Goal: Task Accomplishment & Management: Manage account settings

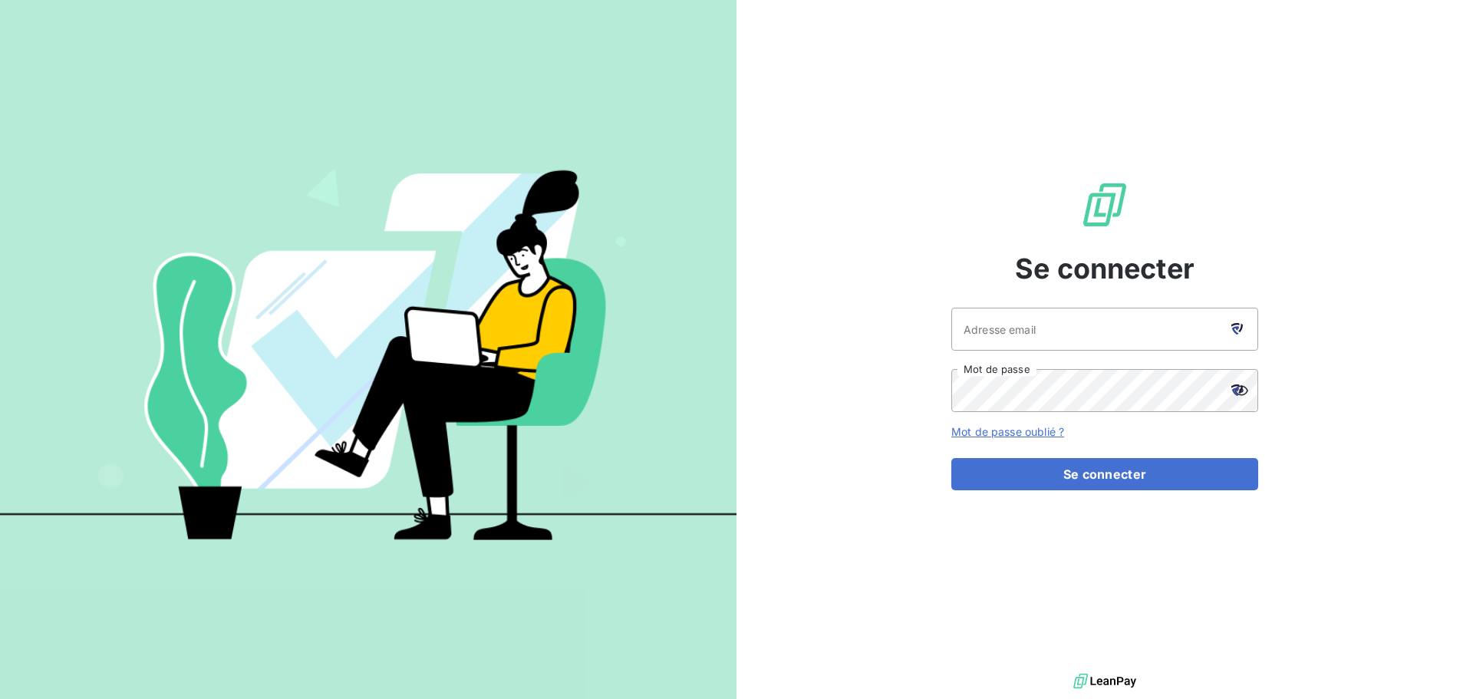
click at [1229, 338] on div at bounding box center [1236, 329] width 43 height 43
click at [1235, 331] on icon at bounding box center [1236, 330] width 8 height 8
type input "[EMAIL_ADDRESS][DOMAIN_NAME]"
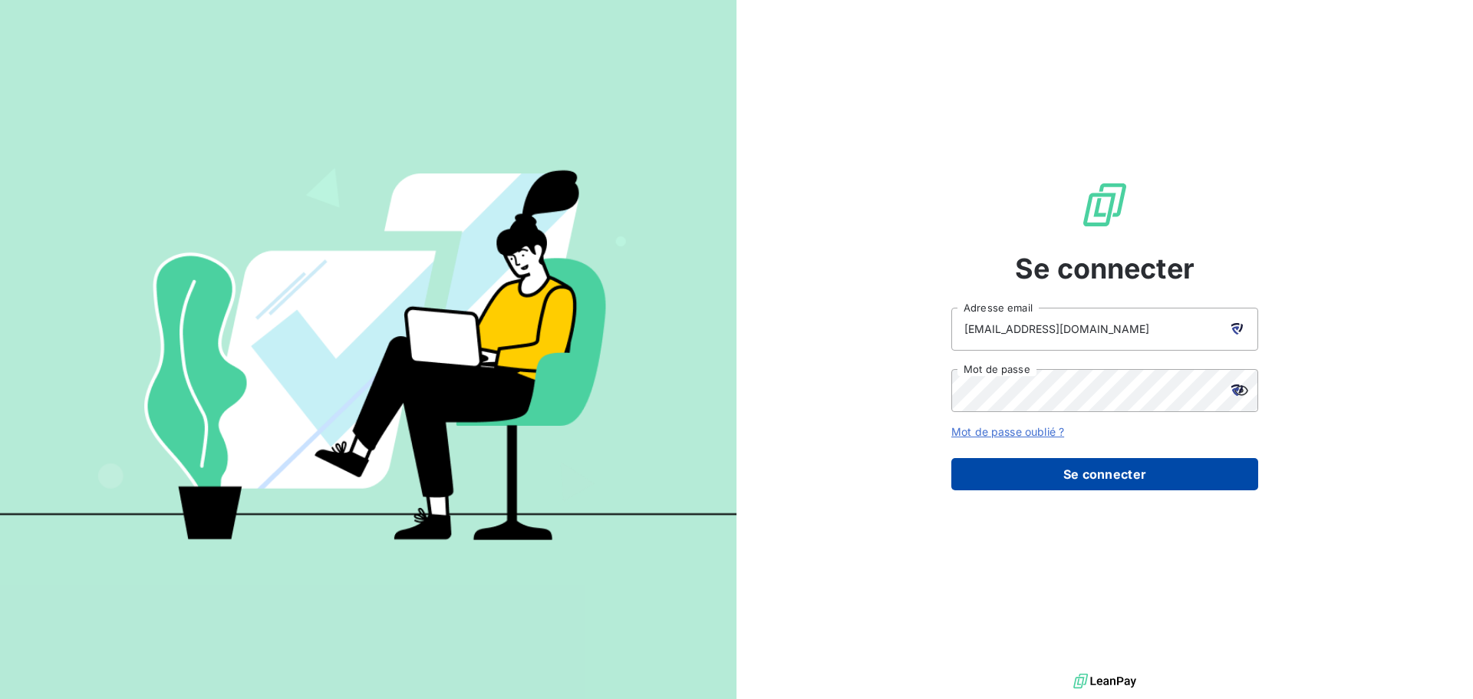
click at [1107, 480] on button "Se connecter" at bounding box center [1105, 474] width 307 height 32
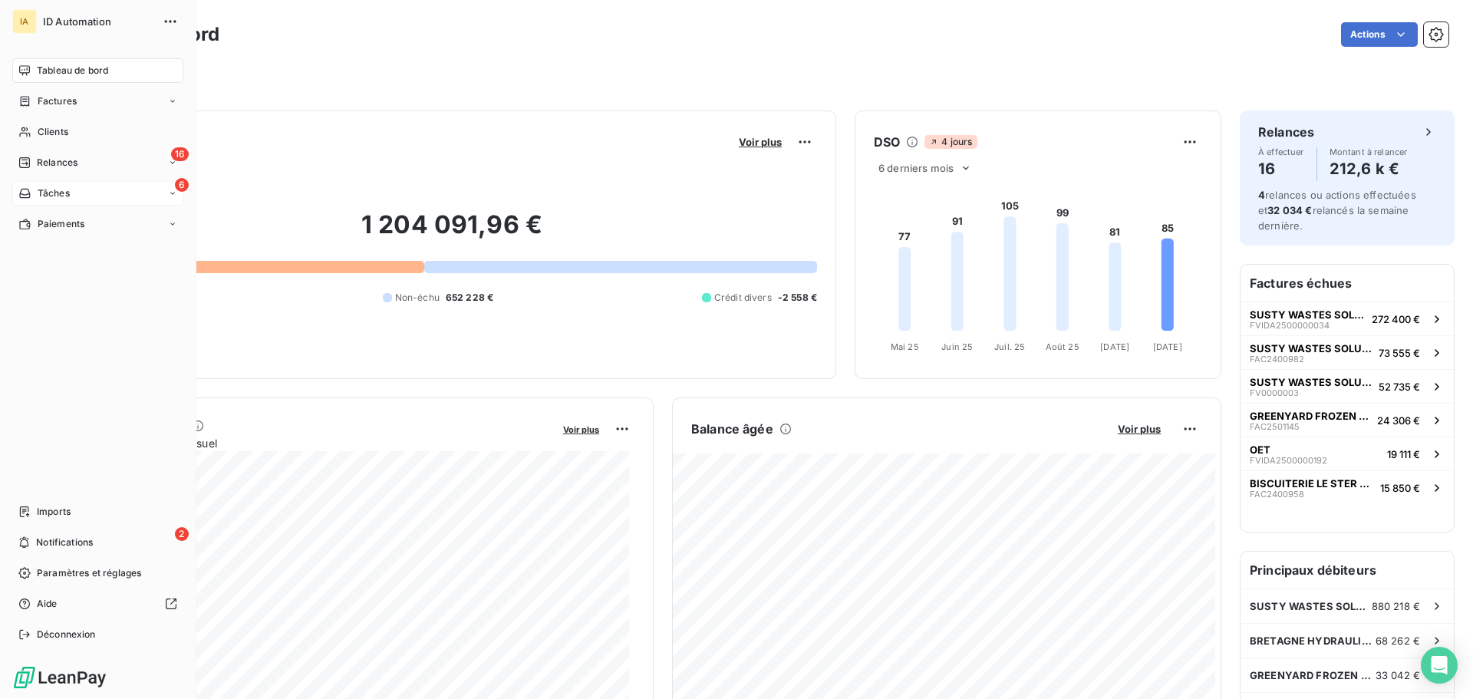
click at [86, 202] on div "6 Tâches" at bounding box center [97, 193] width 171 height 25
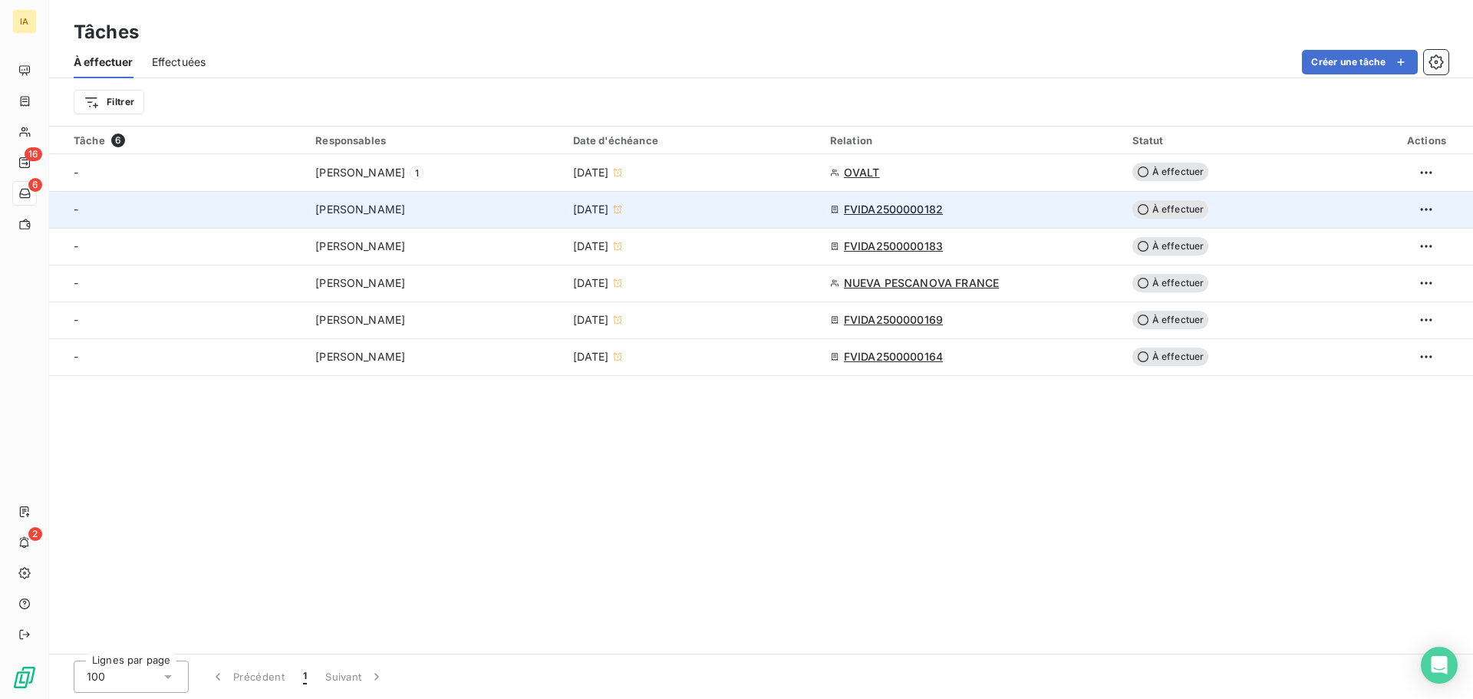
click at [485, 207] on div "[PERSON_NAME]" at bounding box center [434, 209] width 239 height 15
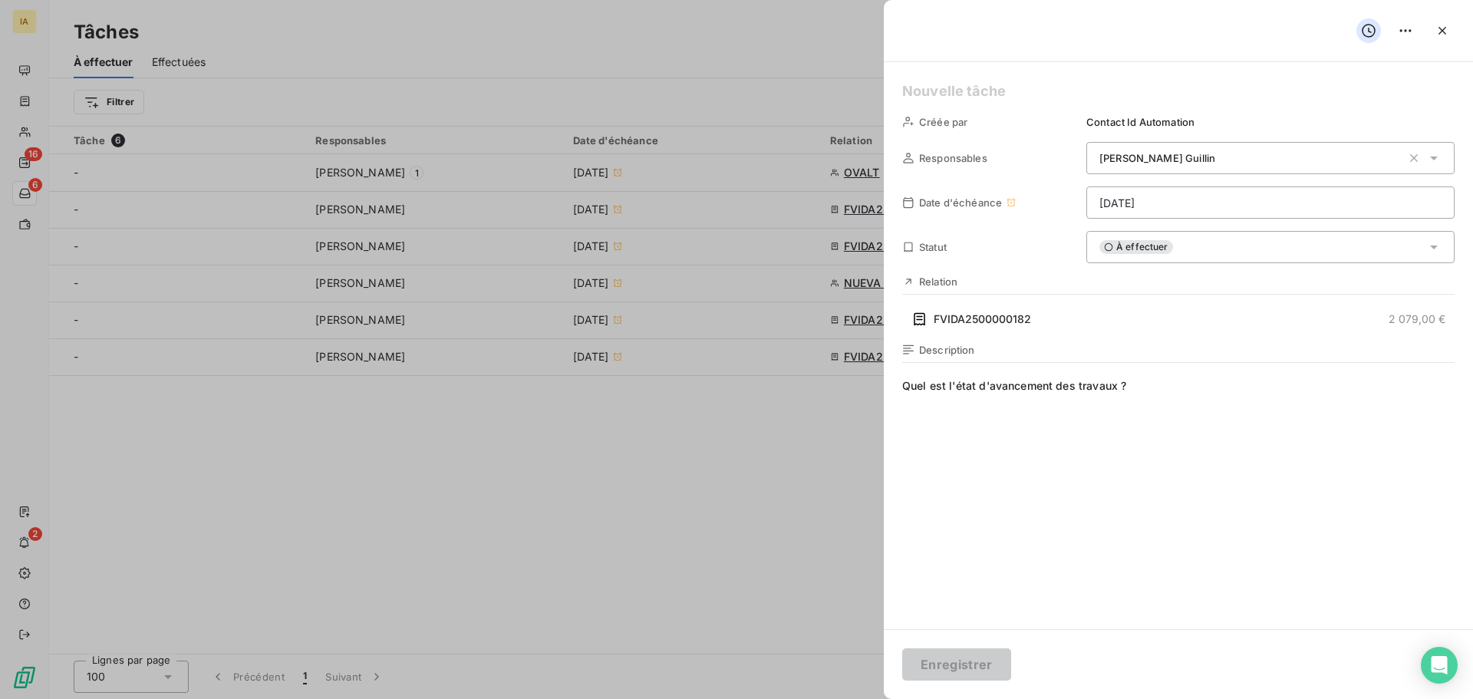
click at [853, 430] on div at bounding box center [736, 349] width 1473 height 699
click at [25, 96] on div at bounding box center [736, 349] width 1473 height 699
click at [22, 104] on div at bounding box center [736, 349] width 1473 height 699
click at [1436, 31] on icon "button" at bounding box center [1442, 30] width 15 height 15
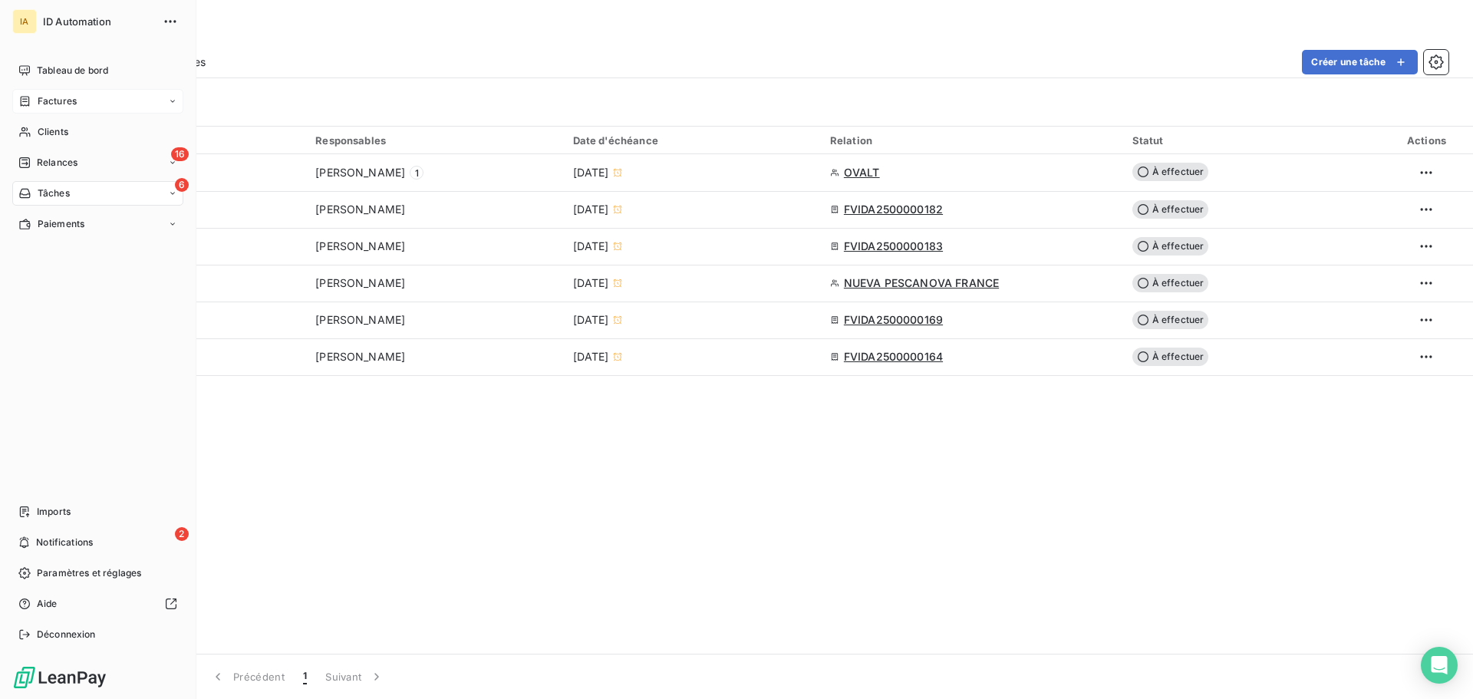
click at [35, 97] on div "Factures" at bounding box center [47, 101] width 58 height 14
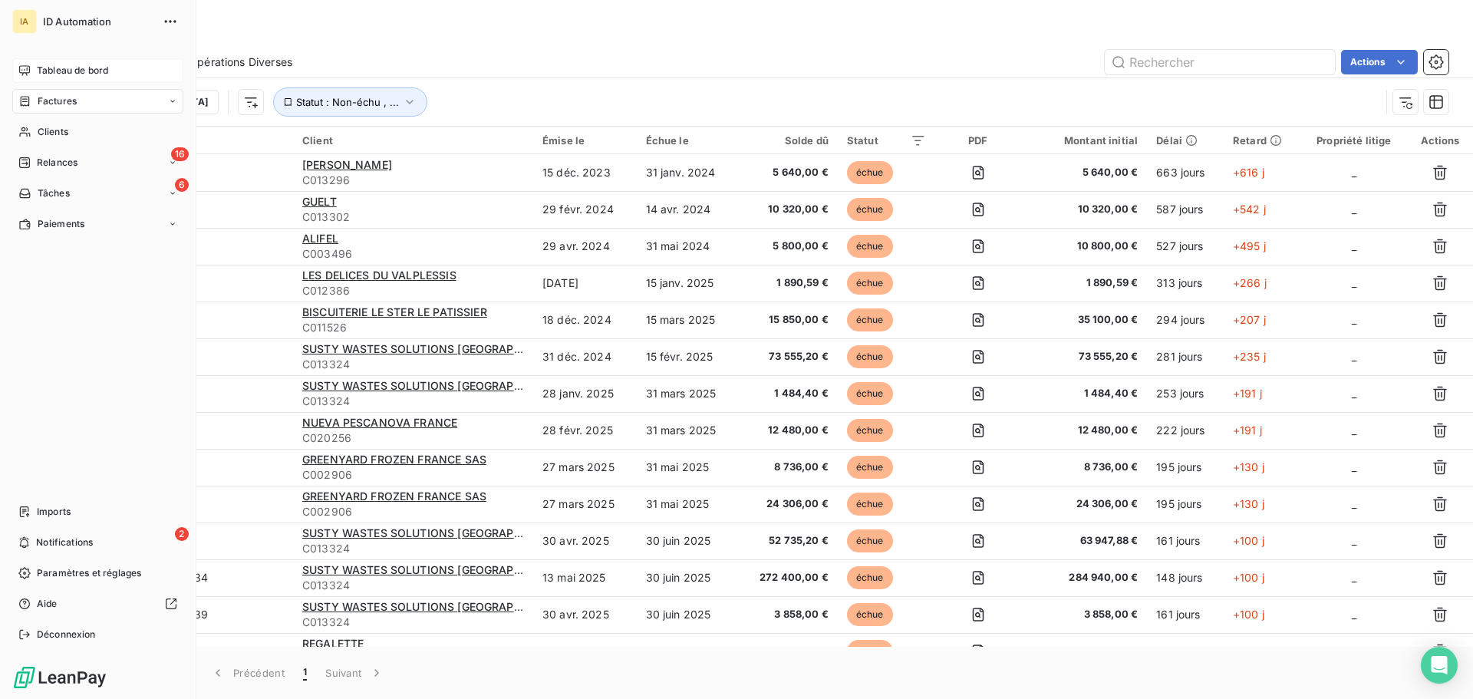
click at [59, 69] on span "Tableau de bord" at bounding box center [72, 71] width 71 height 14
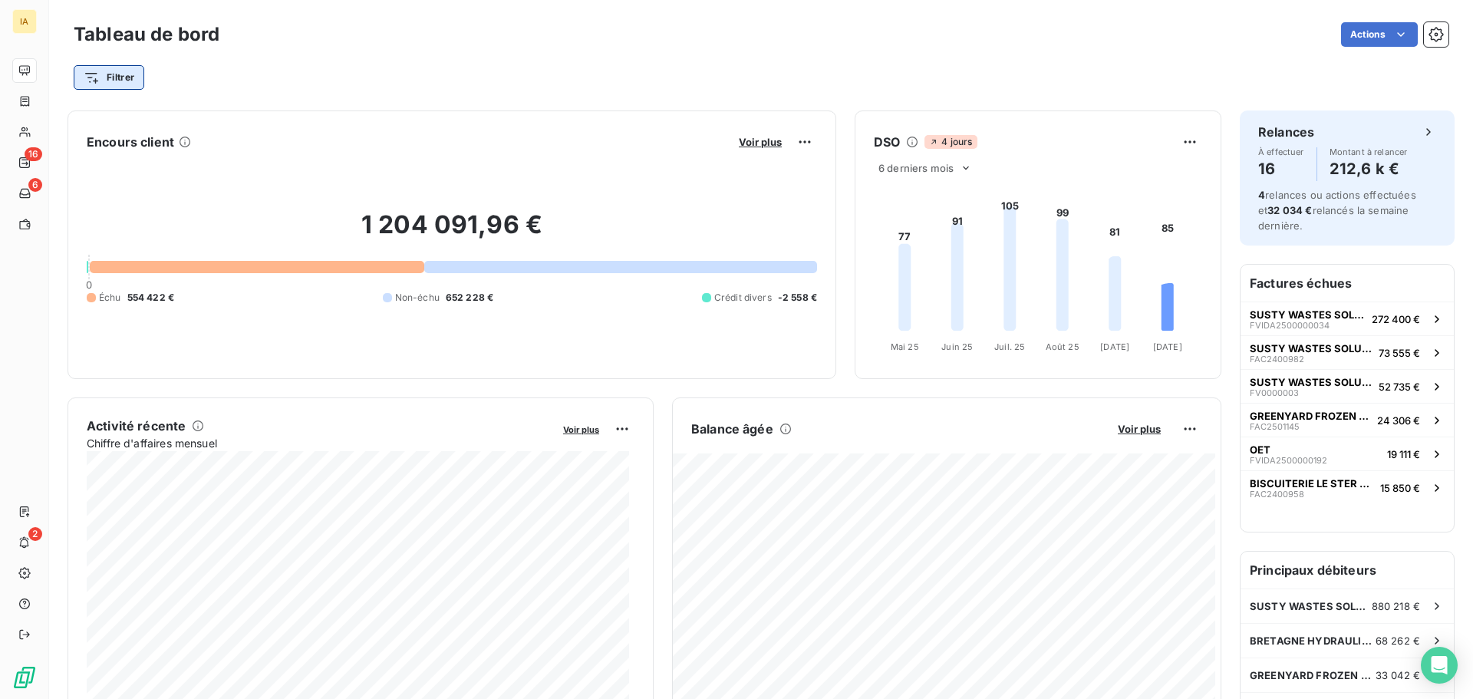
click at [133, 75] on html "IA 16 6 2 Tableau de bord Actions Filtrer Encours client Voir plus 1 204 091,96…" at bounding box center [736, 349] width 1473 height 699
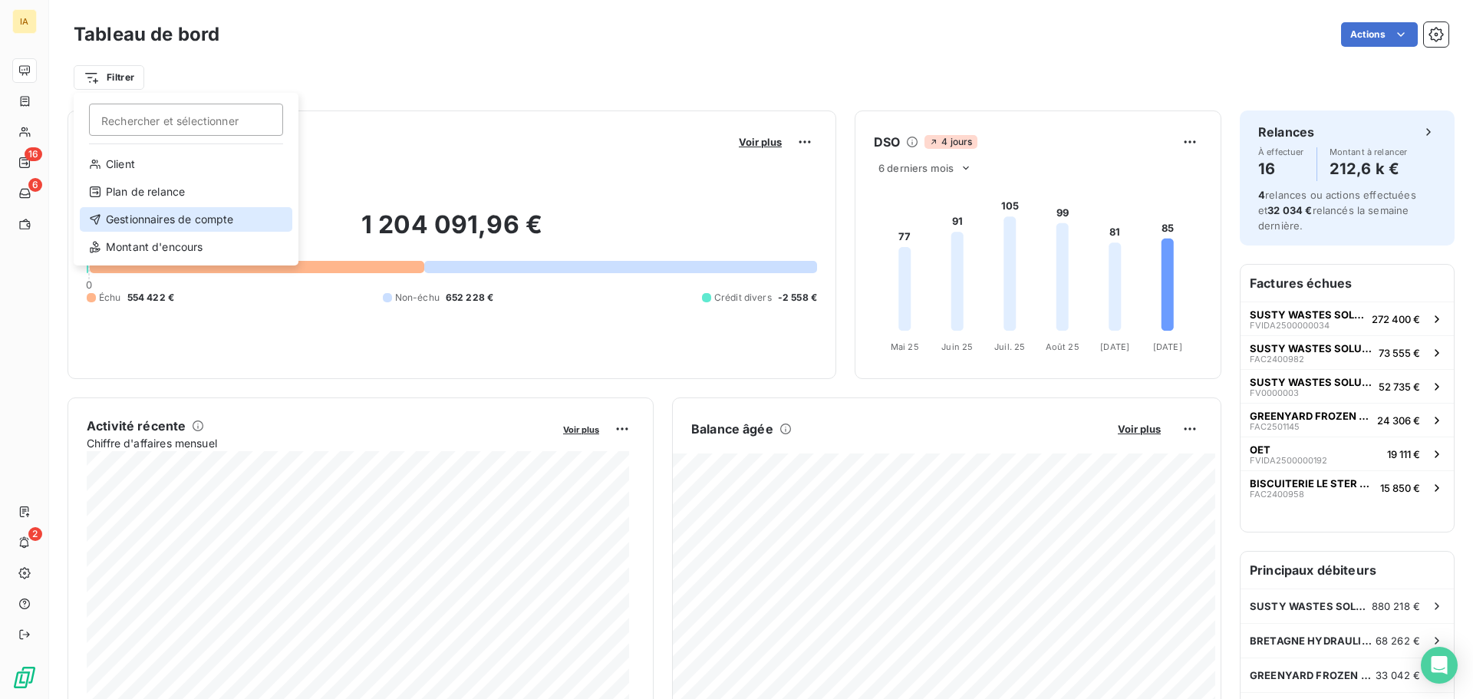
click at [160, 222] on div "Gestionnaires de compte" at bounding box center [186, 219] width 213 height 25
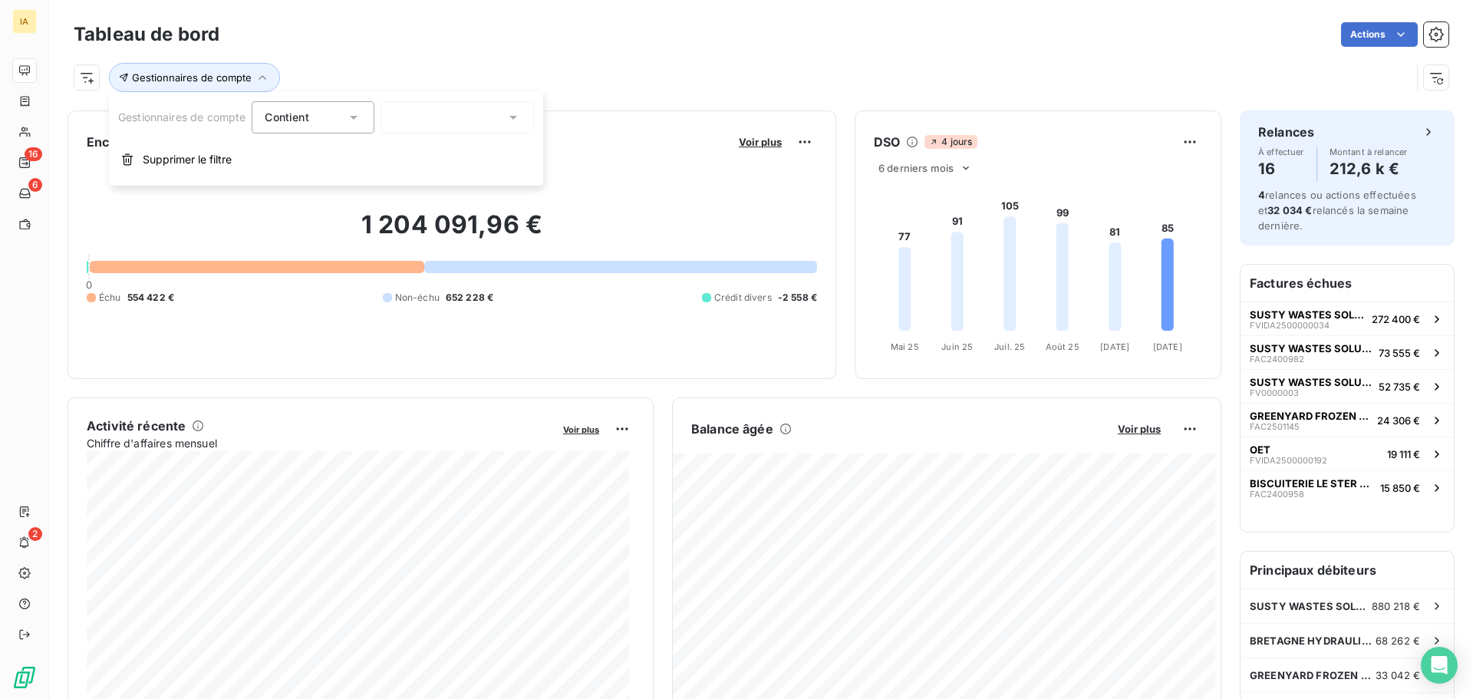
click at [479, 117] on div at bounding box center [457, 117] width 153 height 32
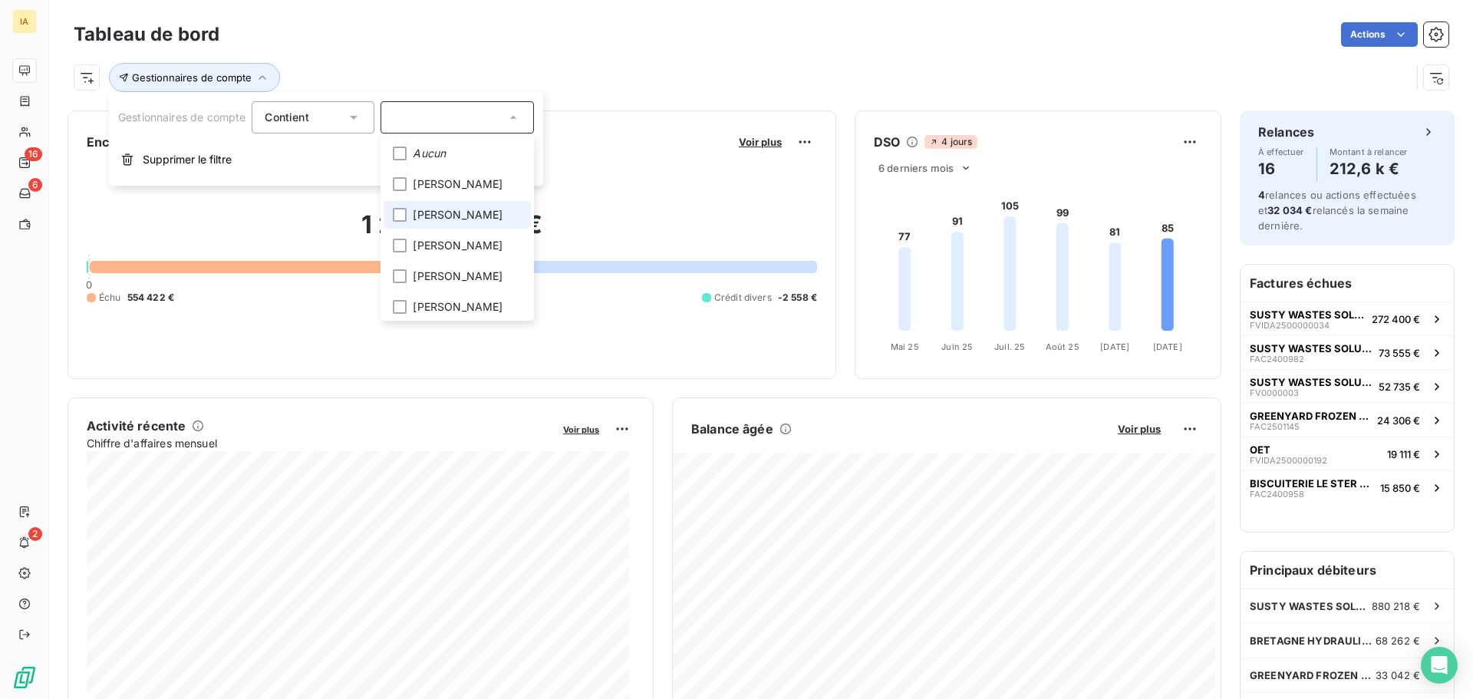
click at [413, 212] on li "[PERSON_NAME]" at bounding box center [457, 215] width 147 height 28
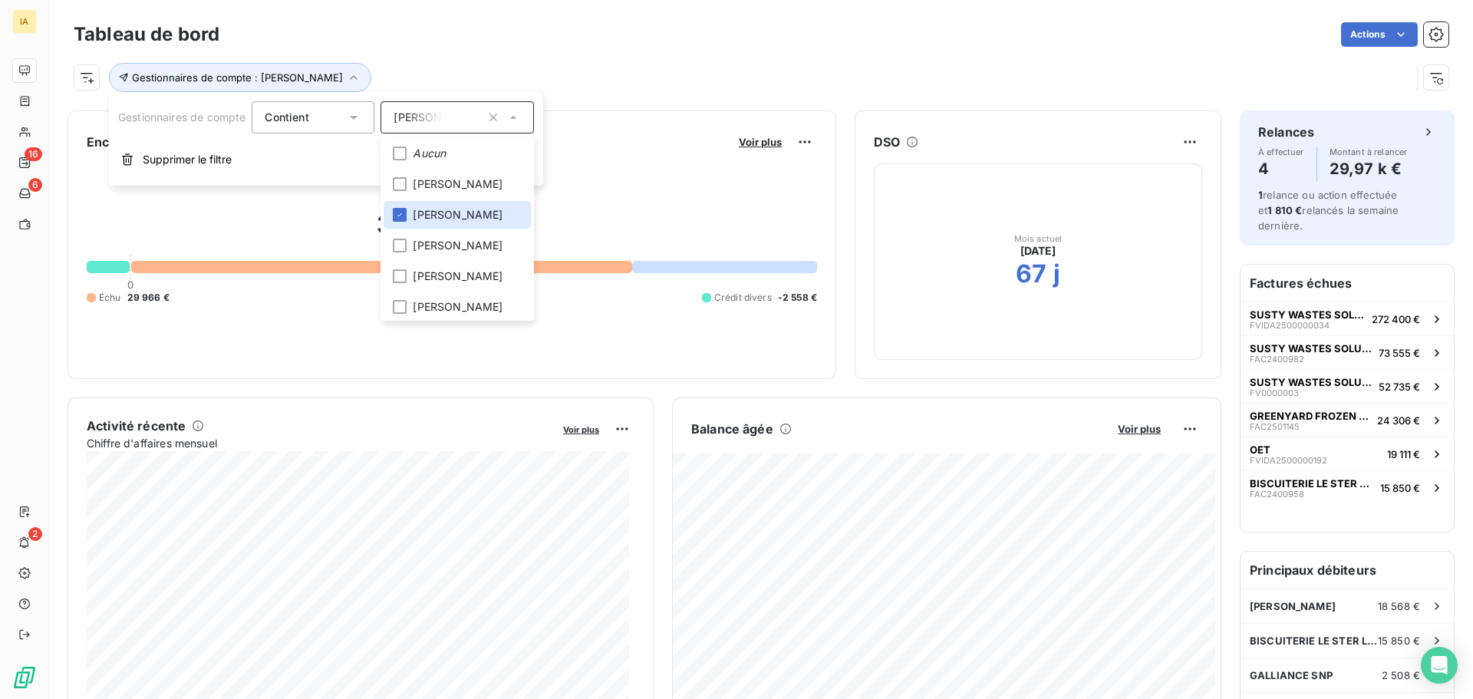
click at [654, 184] on div "38 456,80 € 0 Échu 29 966 € Non-échu 11 050 € Crédit divers -2 558 €" at bounding box center [452, 257] width 731 height 206
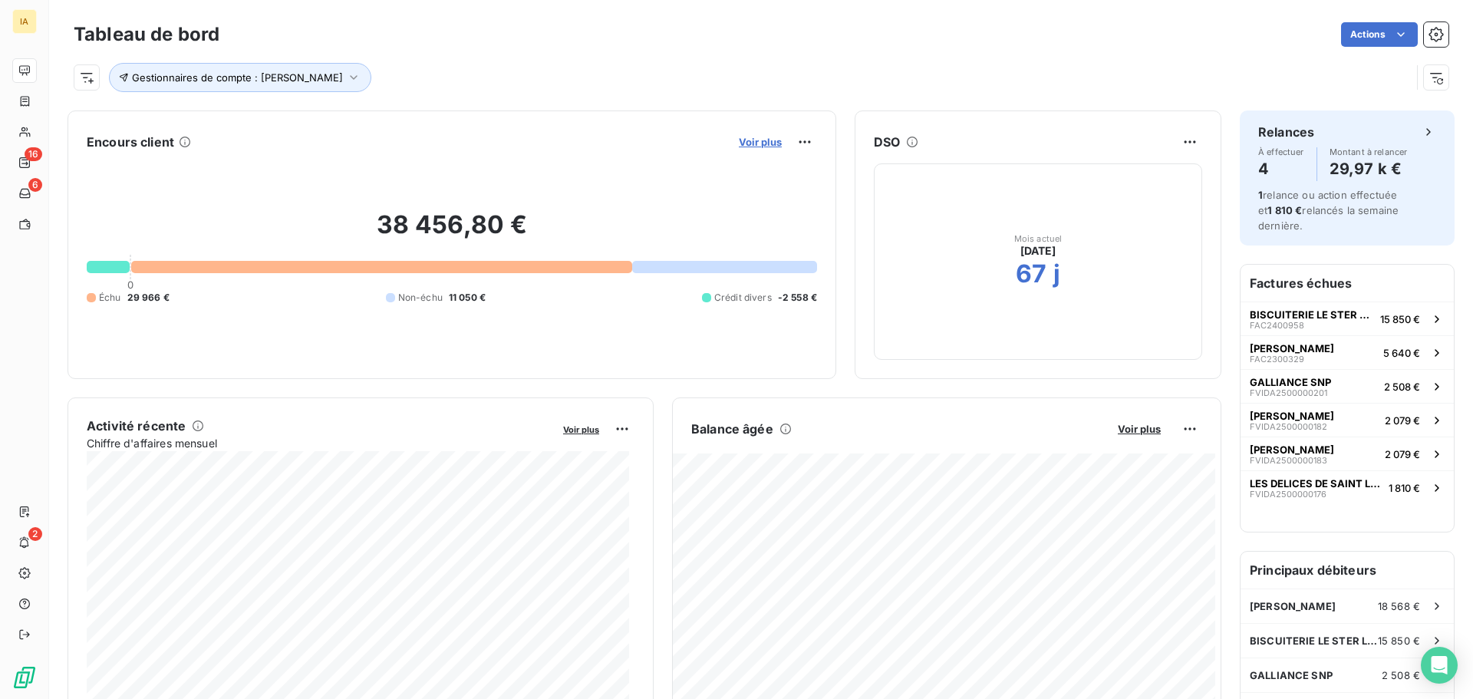
click at [740, 142] on span "Voir plus" at bounding box center [760, 142] width 43 height 12
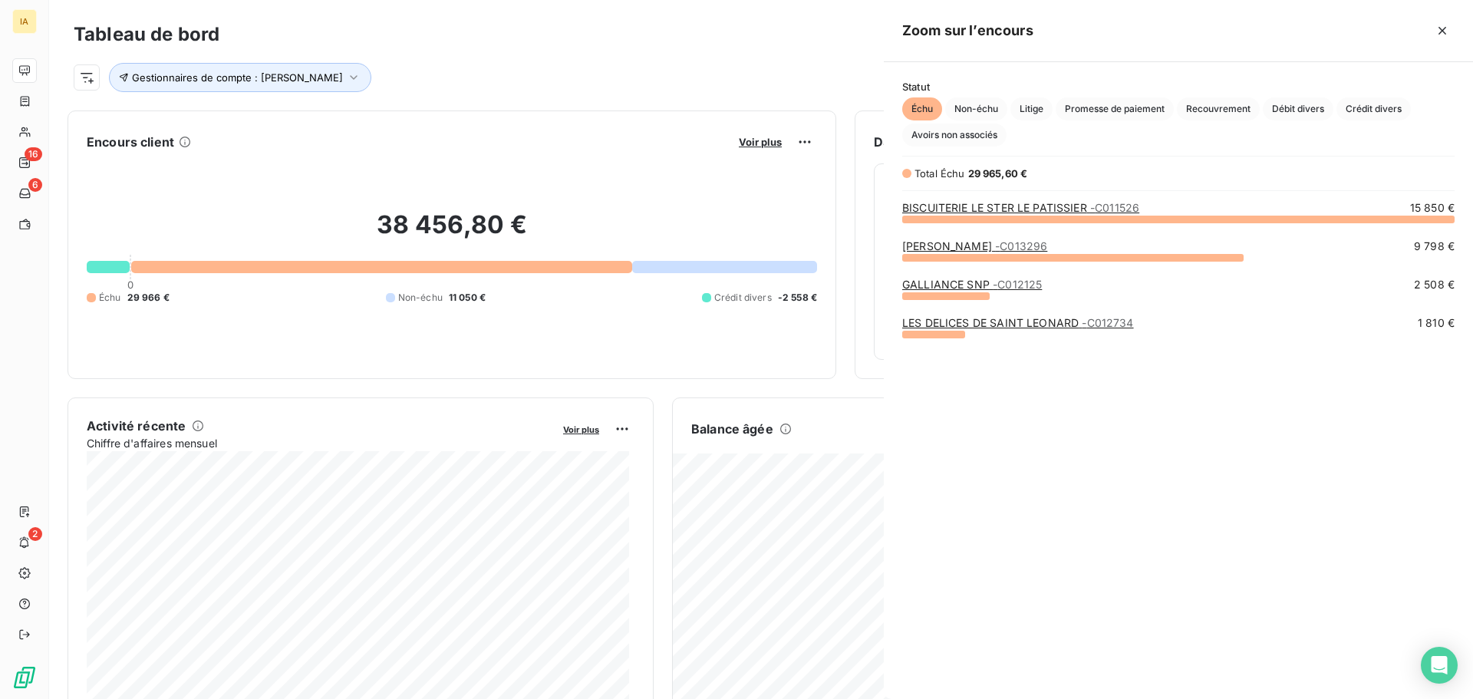
scroll to position [469, 578]
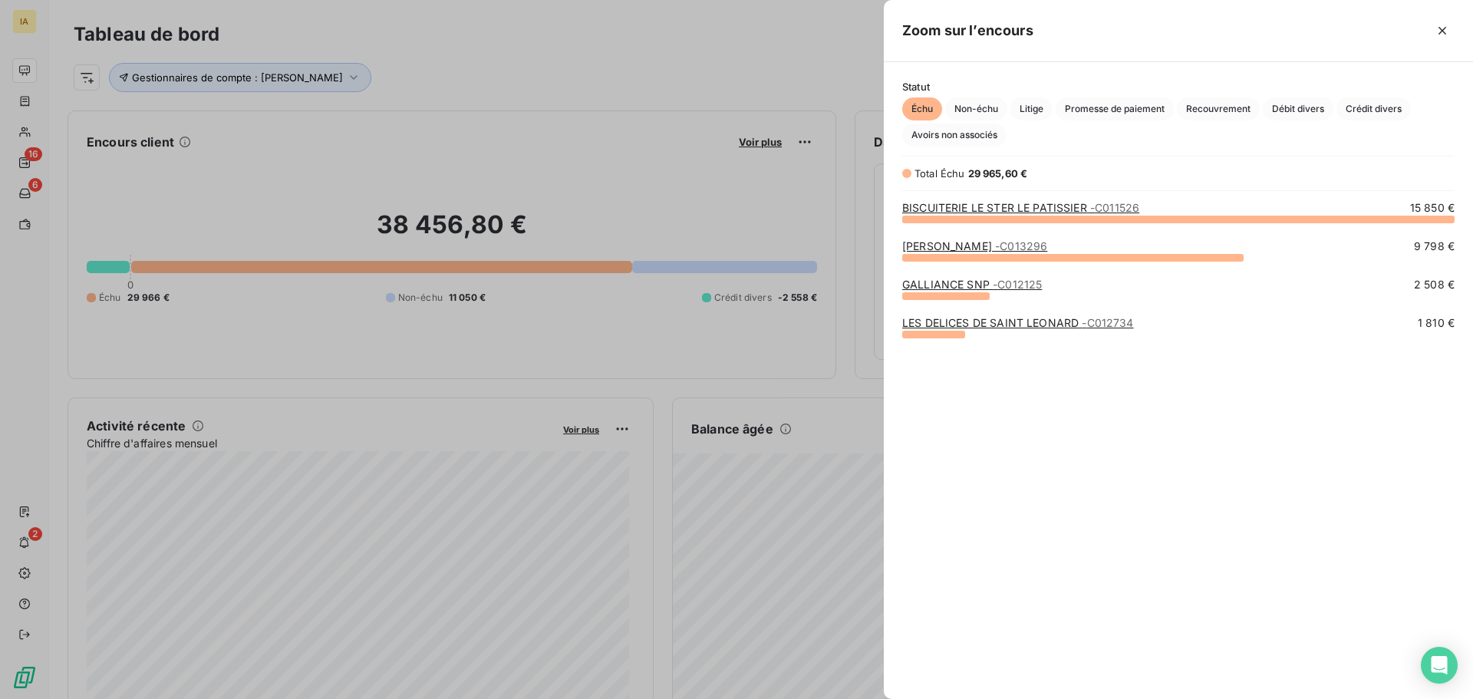
click at [988, 205] on link "BISCUITERIE LE STER LE PATISSIER - C011526" at bounding box center [1020, 207] width 237 height 13
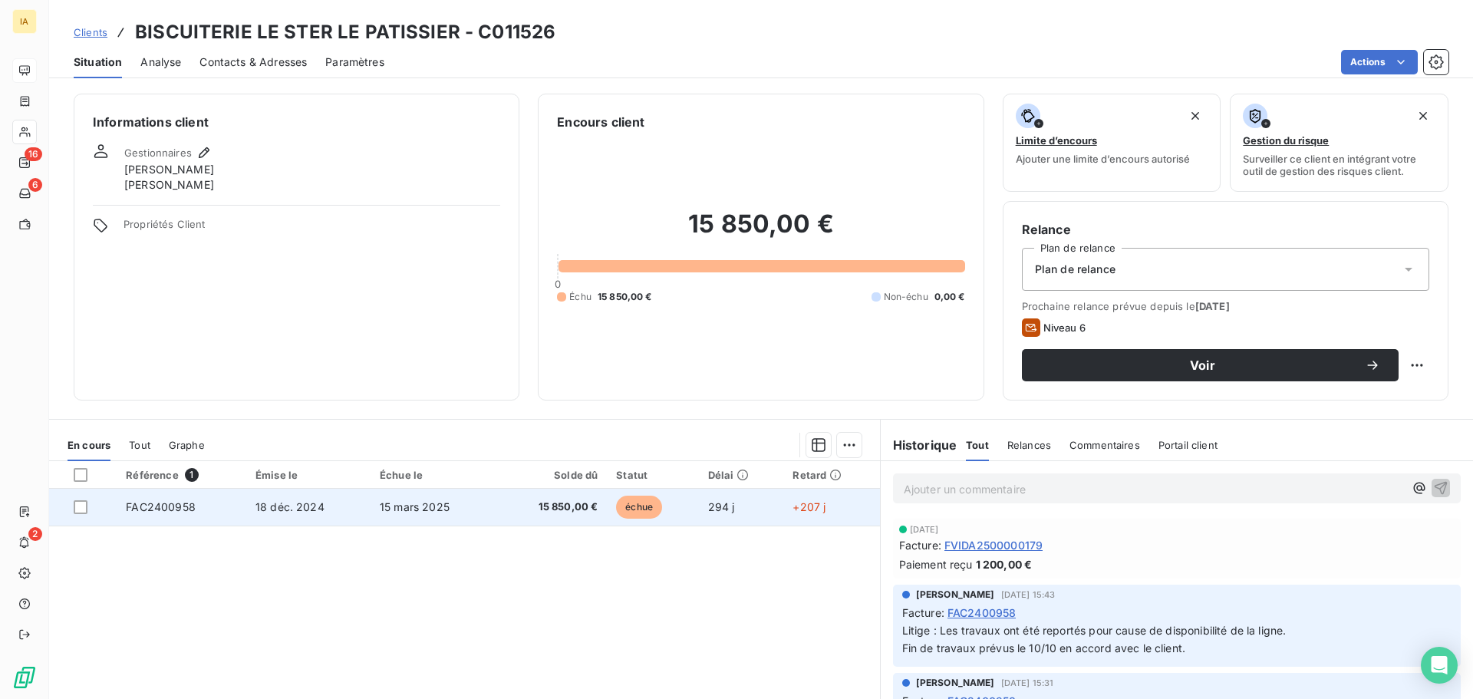
click at [507, 511] on span "15 850,00 €" at bounding box center [552, 507] width 93 height 15
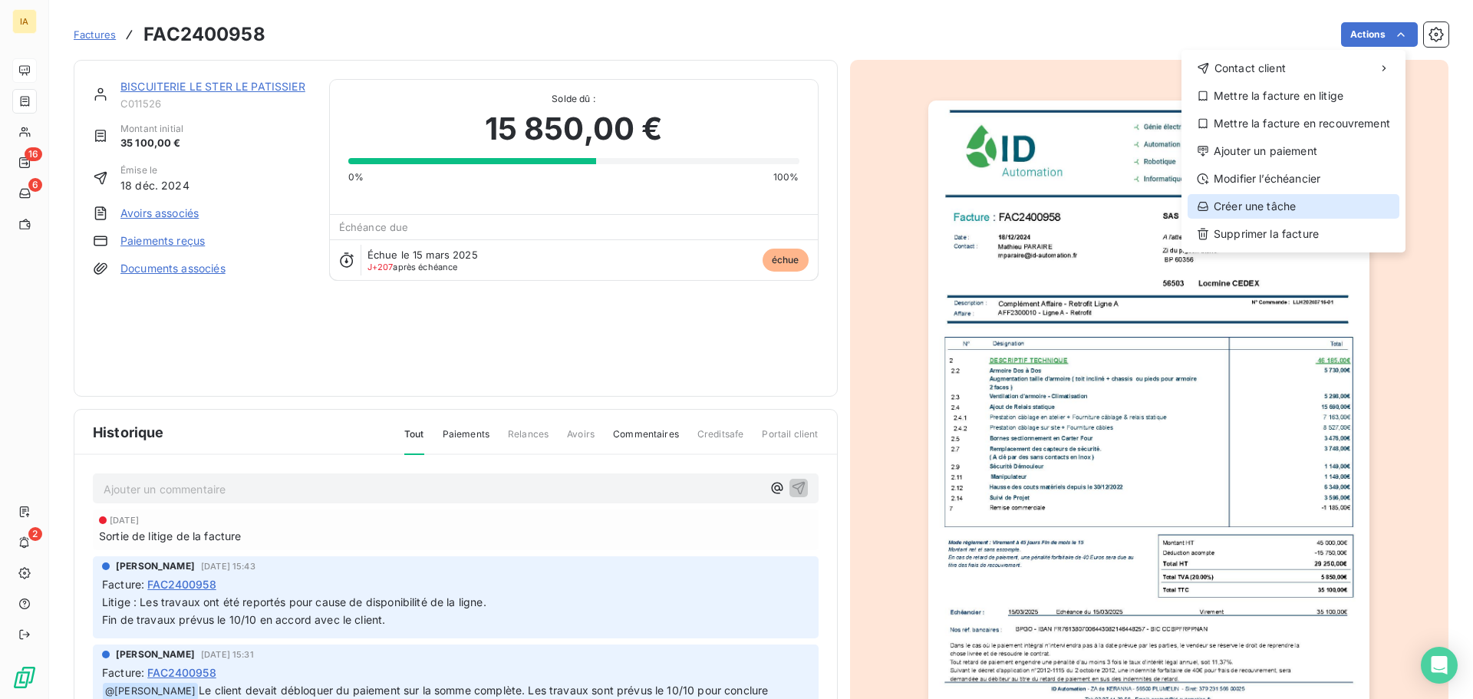
click at [1284, 204] on div "Créer une tâche" at bounding box center [1294, 206] width 212 height 25
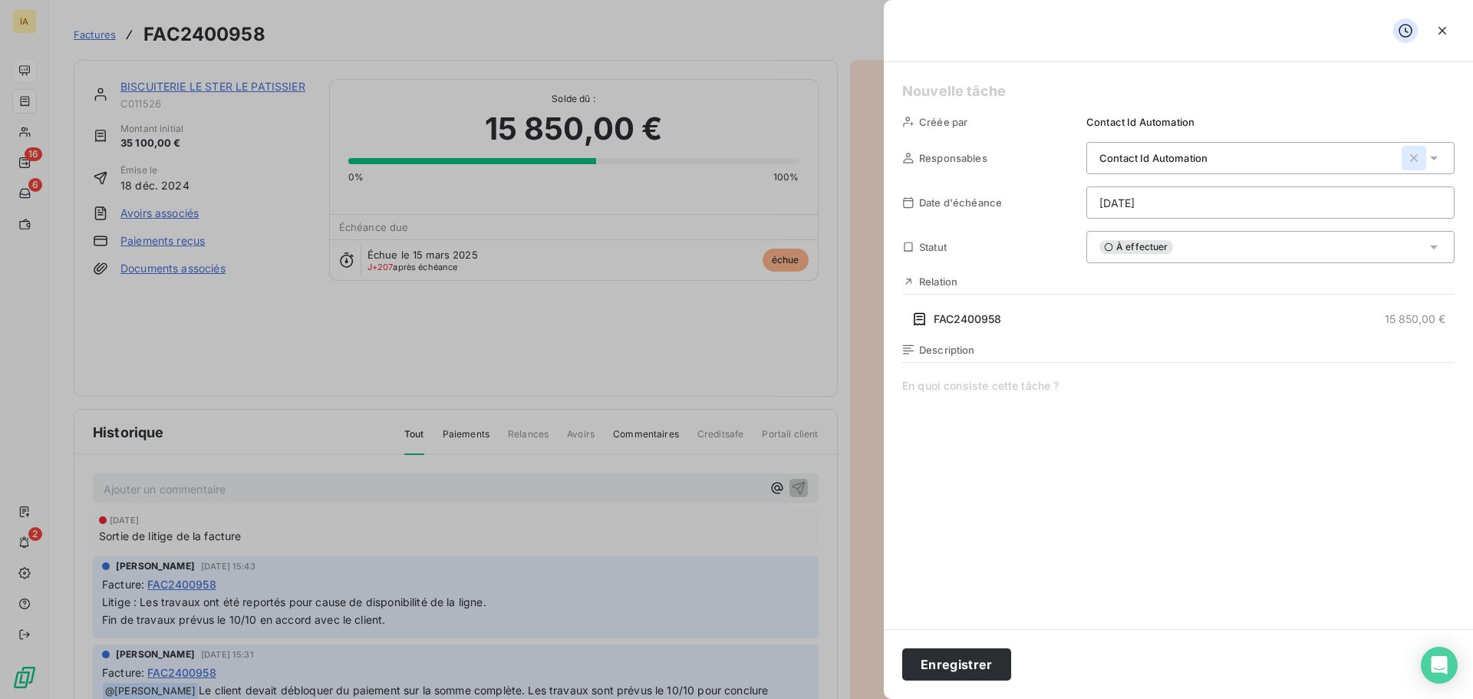
click at [1407, 157] on icon "button" at bounding box center [1414, 157] width 15 height 15
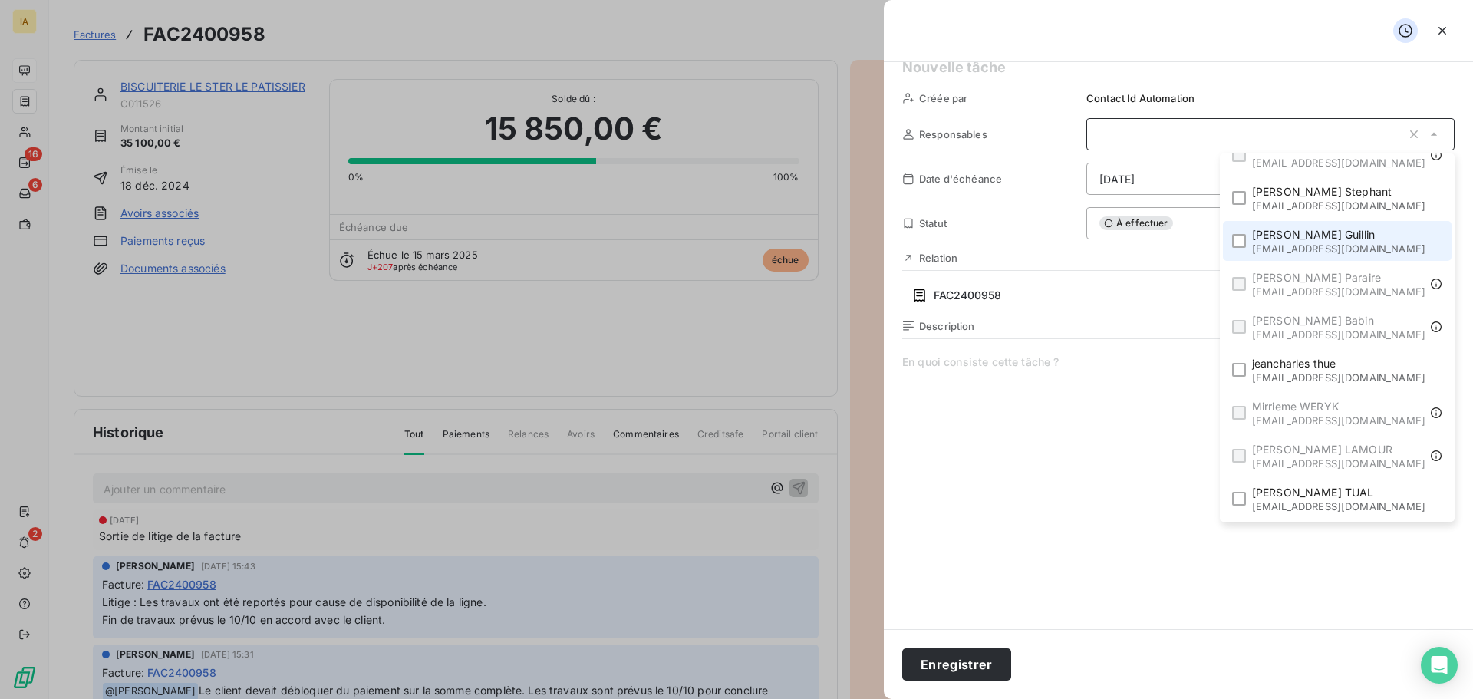
scroll to position [62, 0]
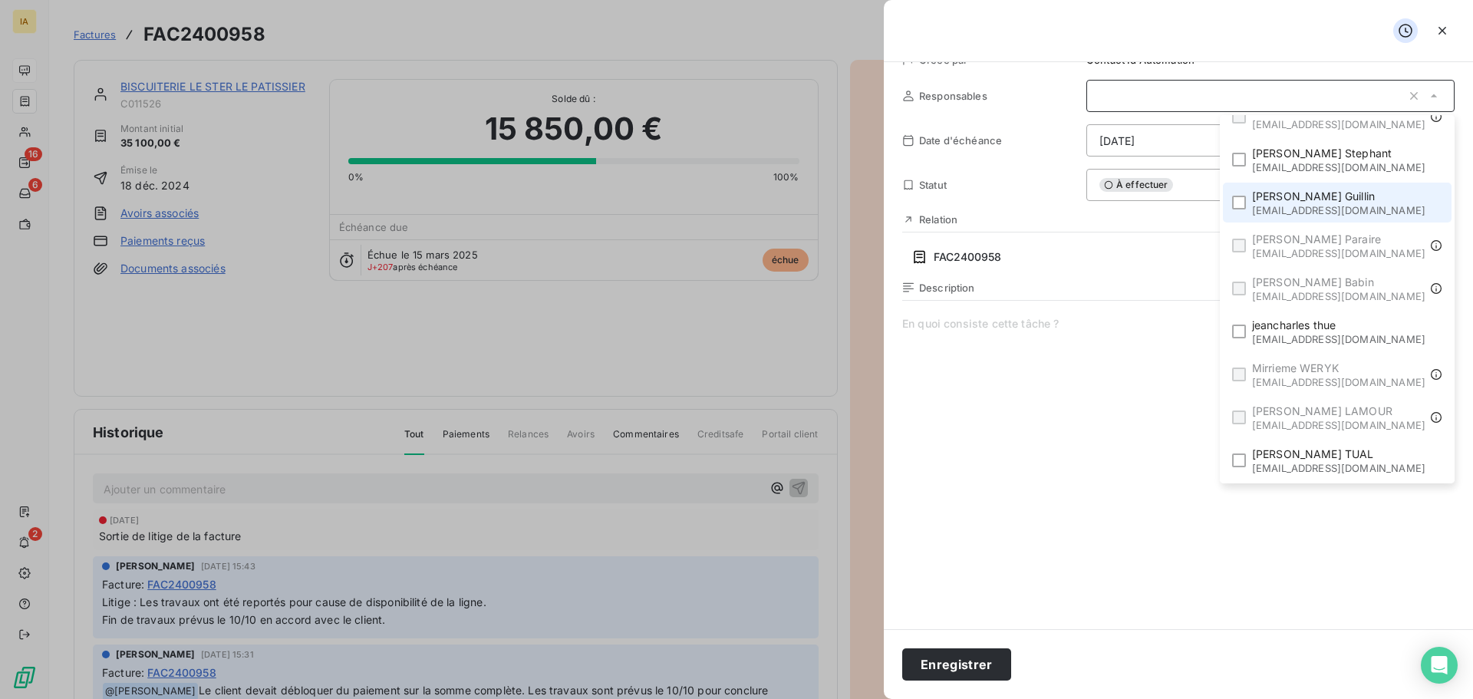
click at [1295, 200] on span "[PERSON_NAME]" at bounding box center [1338, 196] width 173 height 15
click at [1140, 397] on span at bounding box center [1178, 463] width 552 height 295
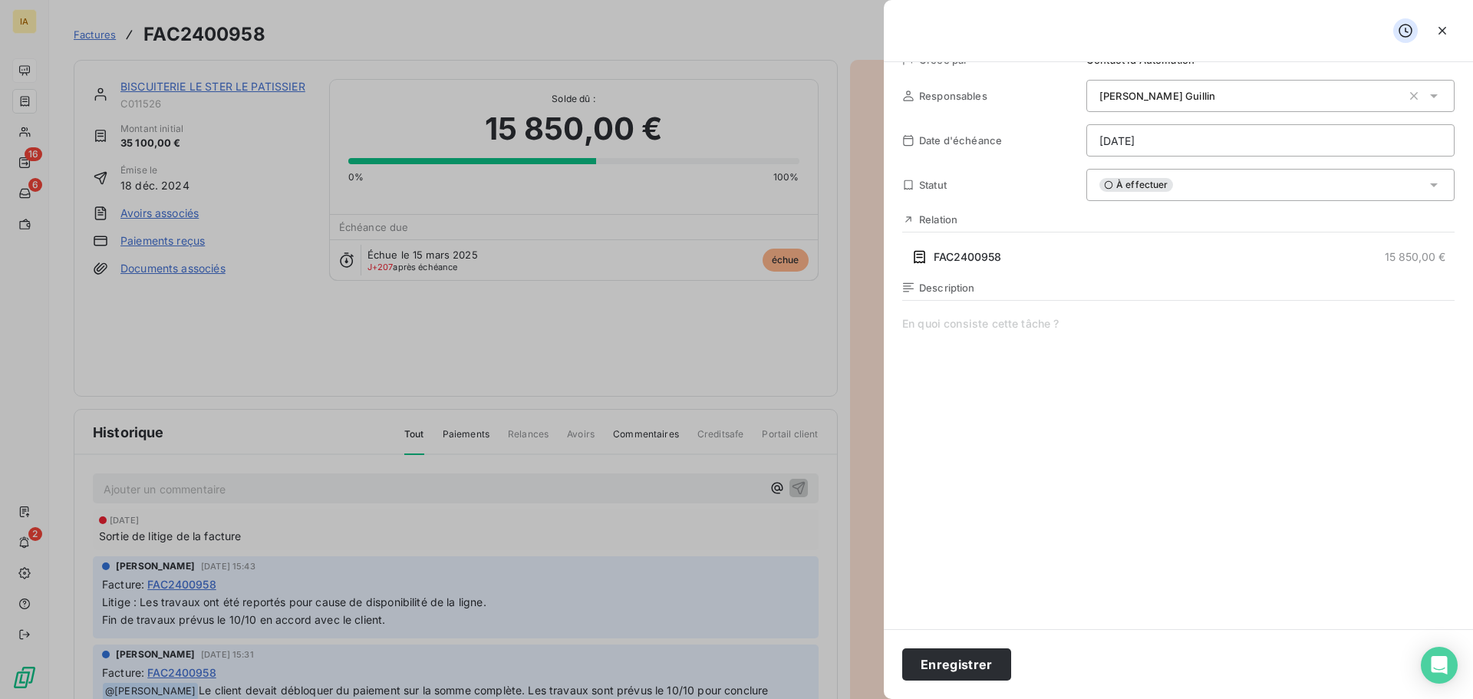
click at [1130, 229] on div "Relation FAC2400958 15 850,00 €" at bounding box center [1178, 241] width 552 height 56
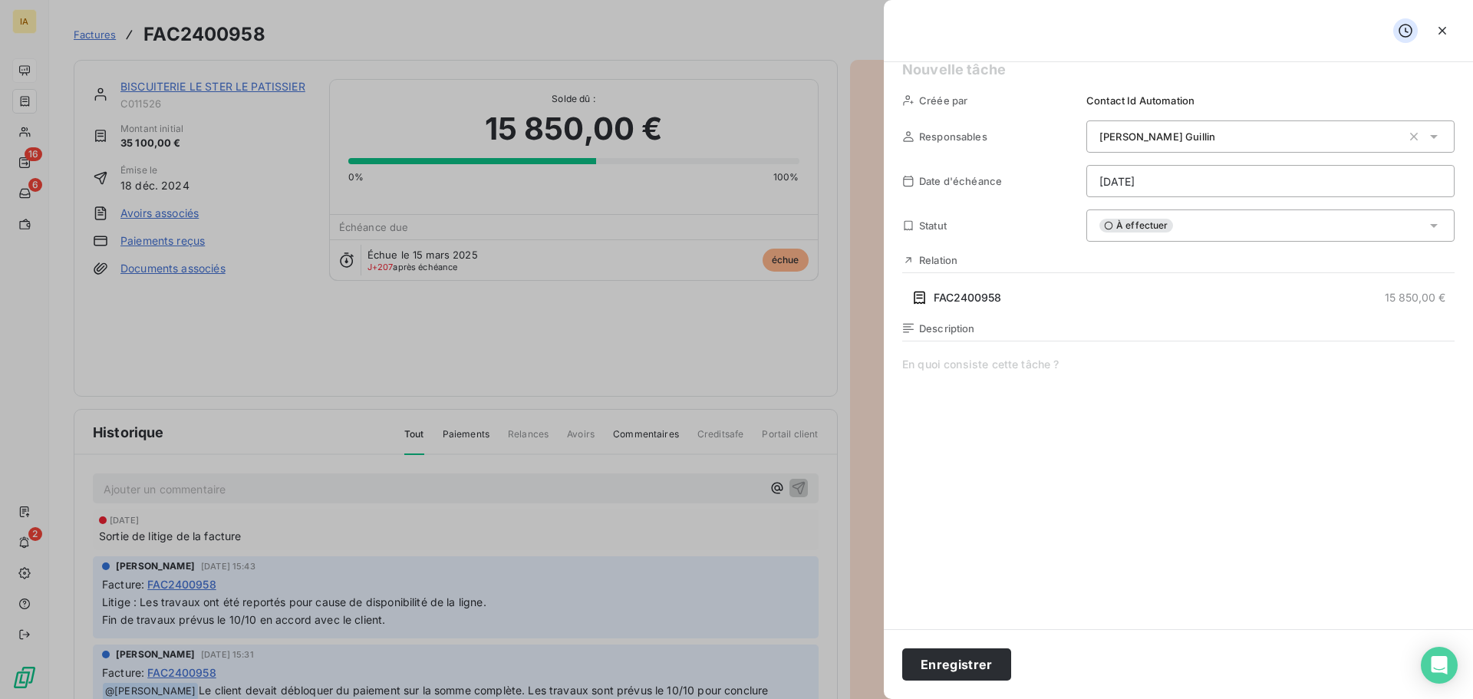
scroll to position [0, 0]
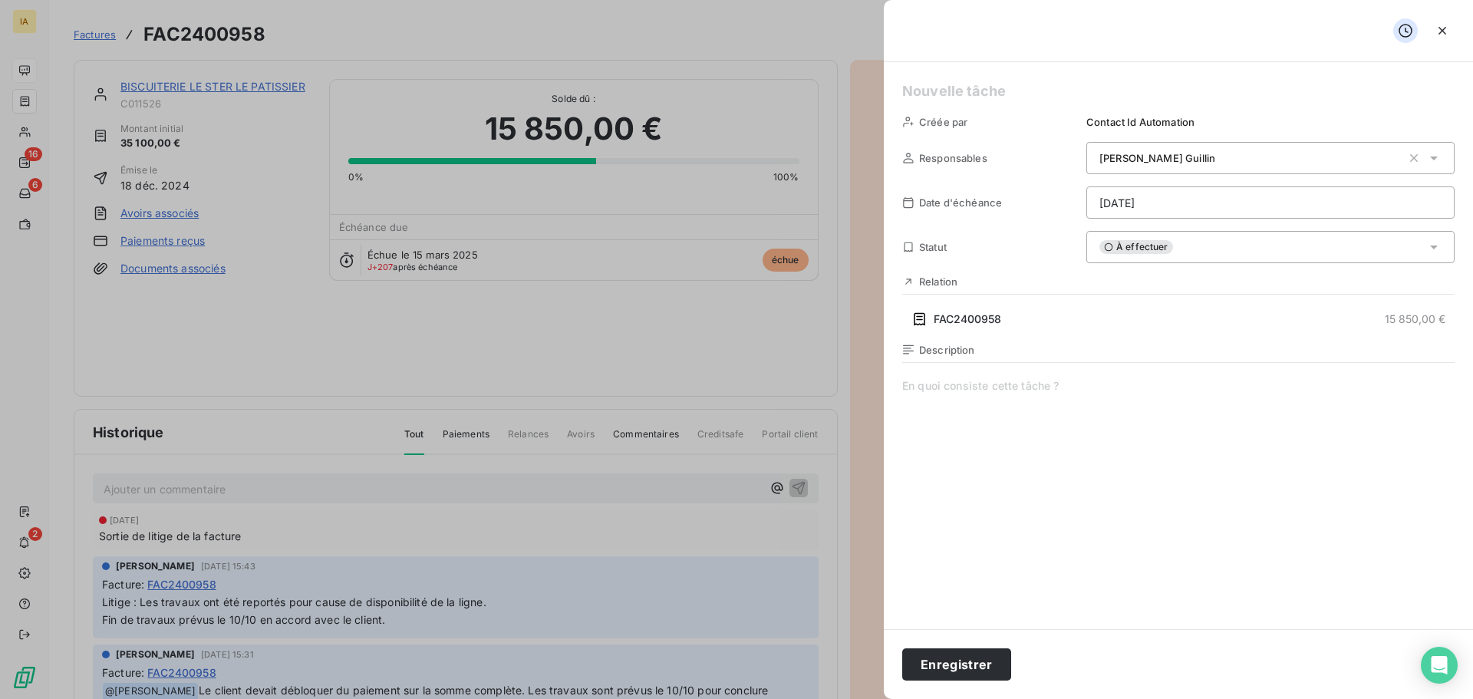
click at [1076, 395] on span at bounding box center [1178, 525] width 552 height 295
click at [1020, 392] on span at bounding box center [1178, 525] width 552 height 295
drag, startPoint x: 1137, startPoint y: 395, endPoint x: 470, endPoint y: 347, distance: 669.3
click at [470, 698] on div "Créée par Contact Id Automation Responsables [PERSON_NAME] Date d'échéance [DAT…" at bounding box center [736, 699] width 1473 height 0
click at [417, 378] on div at bounding box center [736, 349] width 1473 height 699
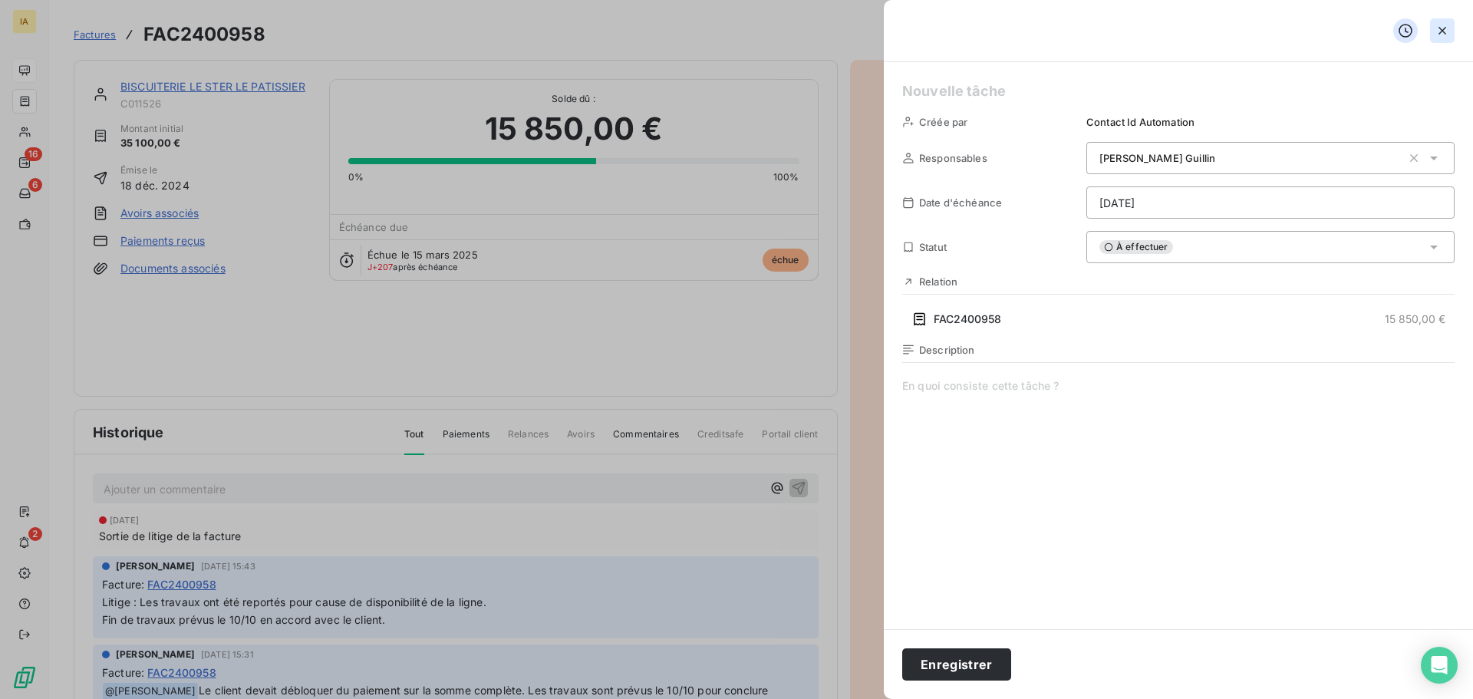
click at [1437, 31] on icon "button" at bounding box center [1442, 30] width 15 height 15
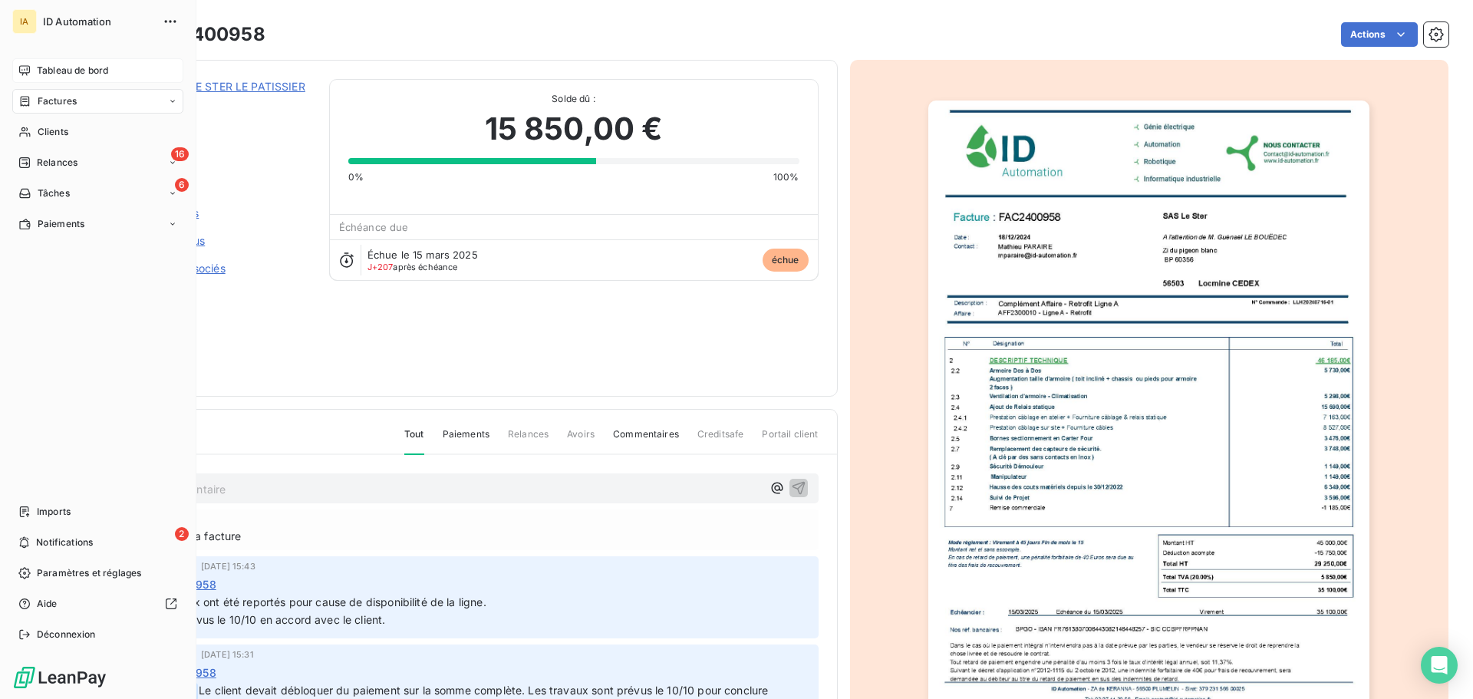
click at [90, 70] on span "Tableau de bord" at bounding box center [72, 71] width 71 height 14
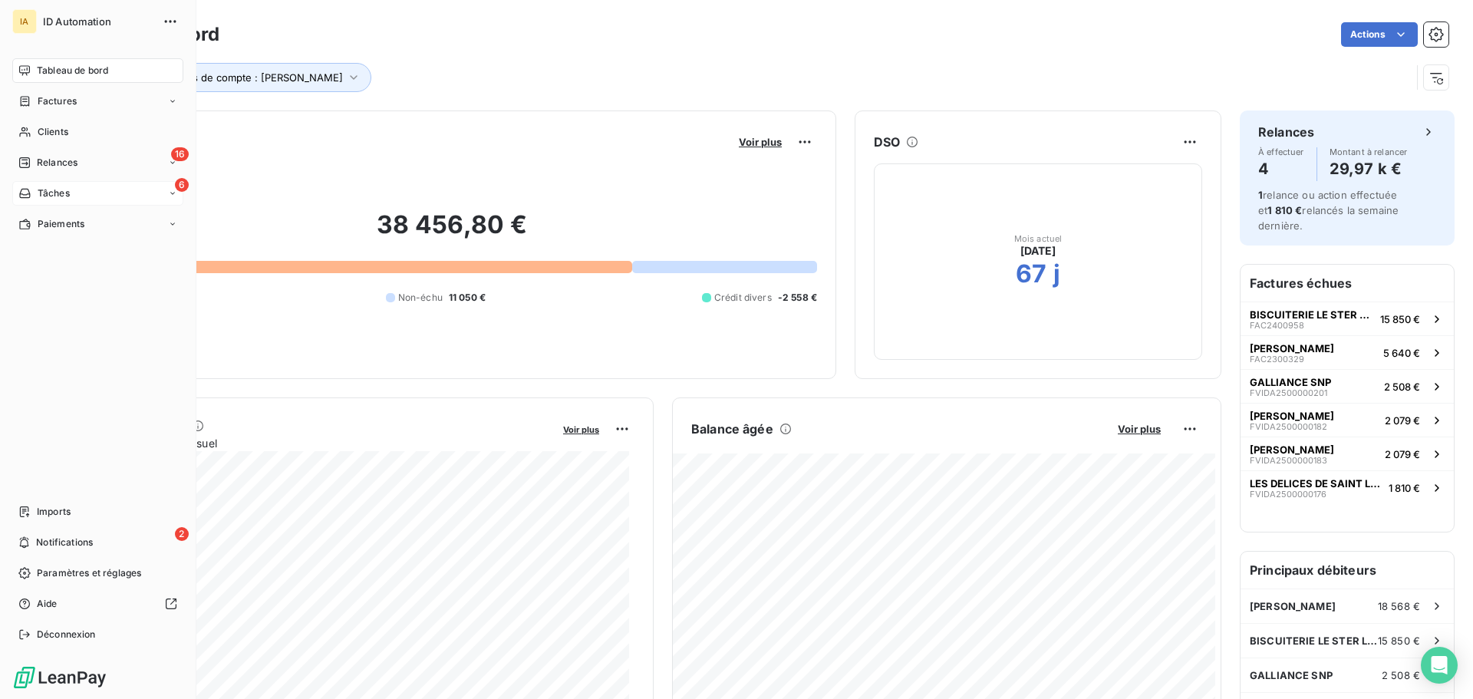
click at [91, 197] on div "6 Tâches" at bounding box center [97, 193] width 171 height 25
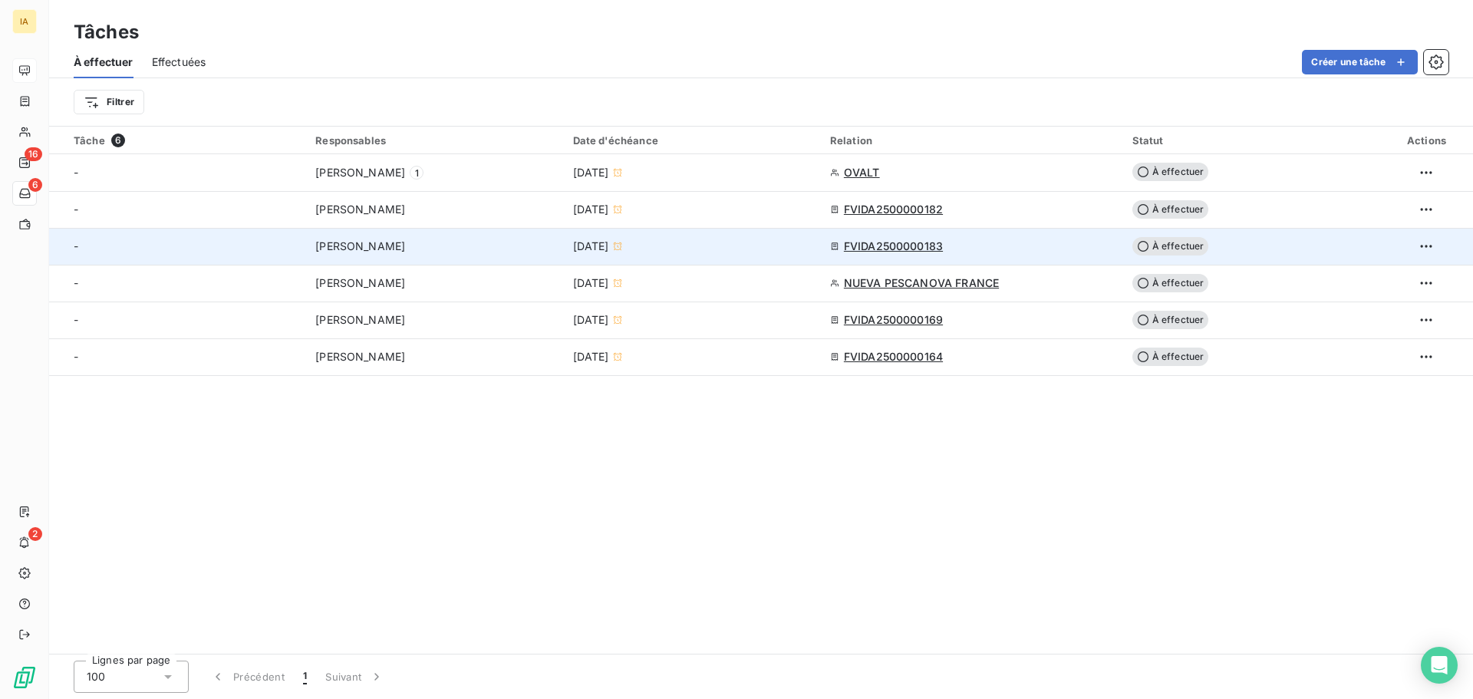
click at [479, 249] on div "[PERSON_NAME]" at bounding box center [434, 246] width 239 height 15
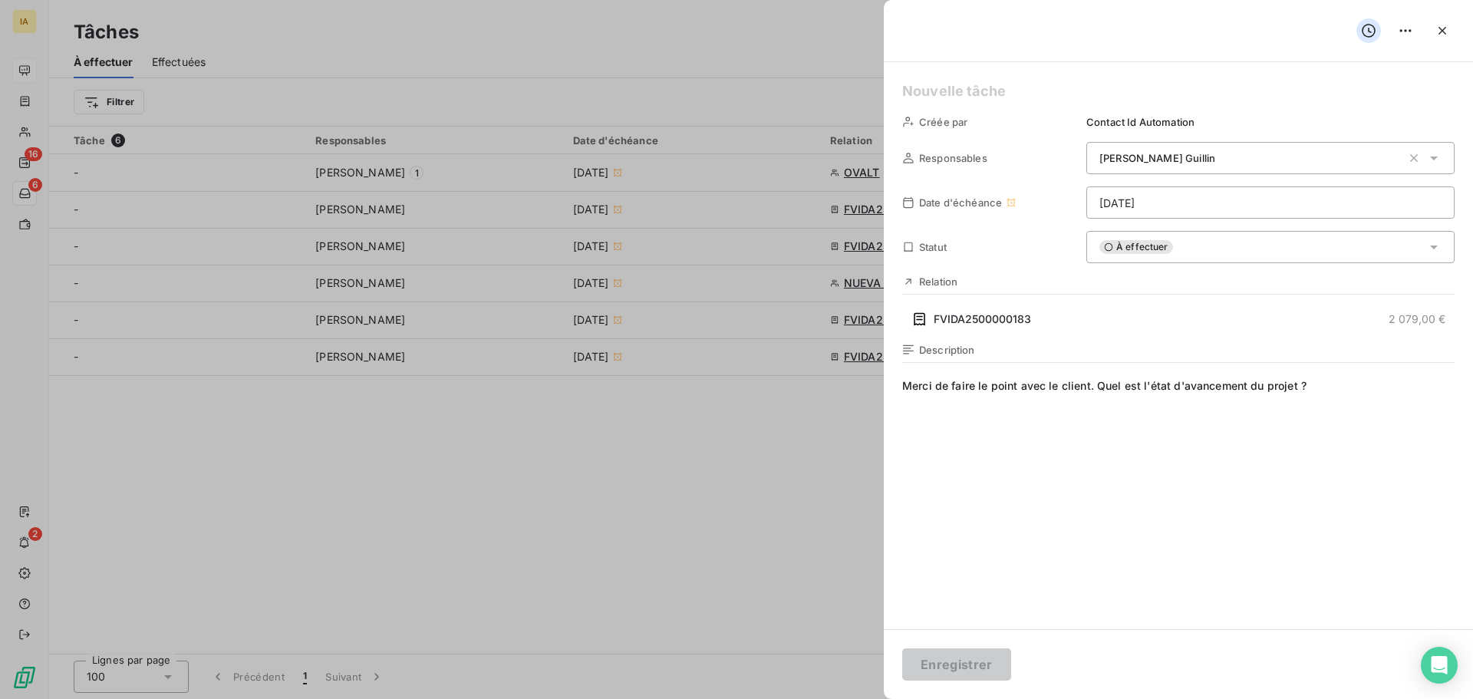
click at [674, 412] on div at bounding box center [736, 349] width 1473 height 699
click at [1437, 35] on icon "button" at bounding box center [1442, 30] width 15 height 15
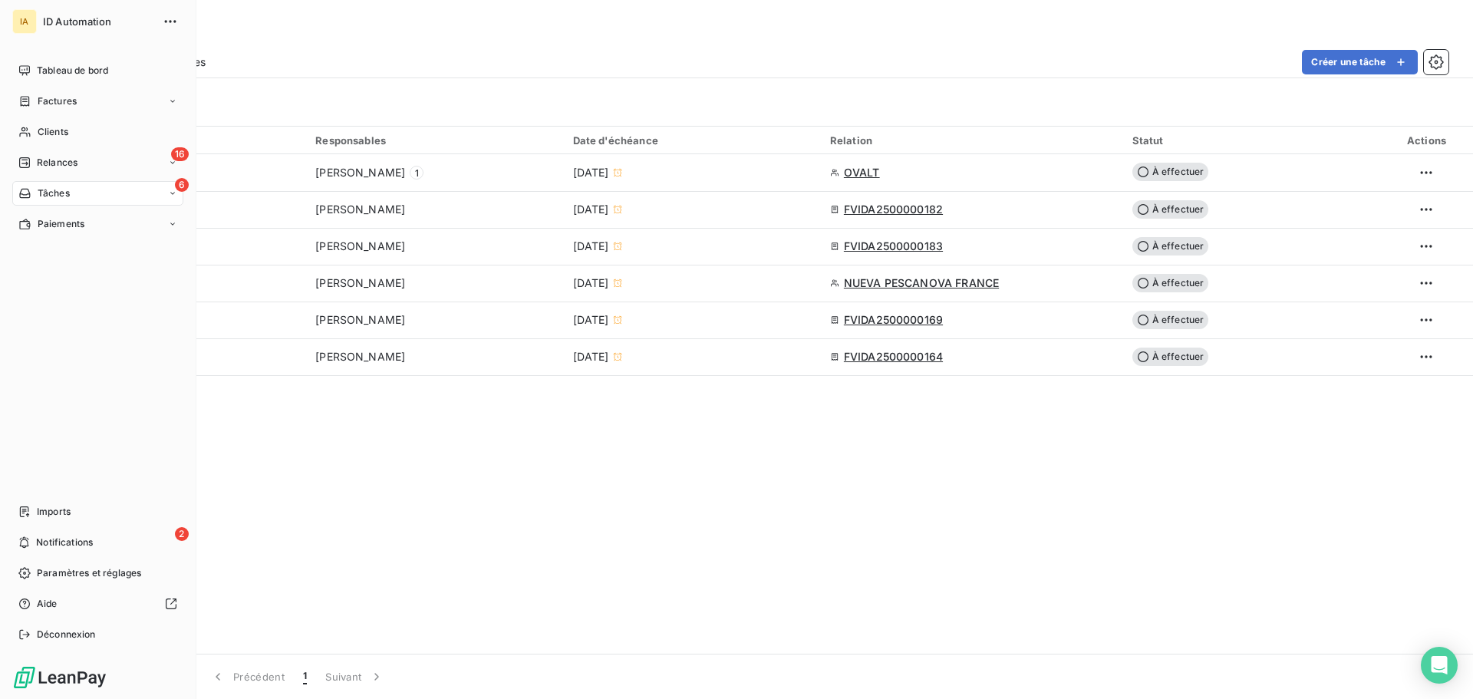
drag, startPoint x: 73, startPoint y: 70, endPoint x: 145, endPoint y: 84, distance: 73.6
click at [74, 70] on span "Tableau de bord" at bounding box center [72, 71] width 71 height 14
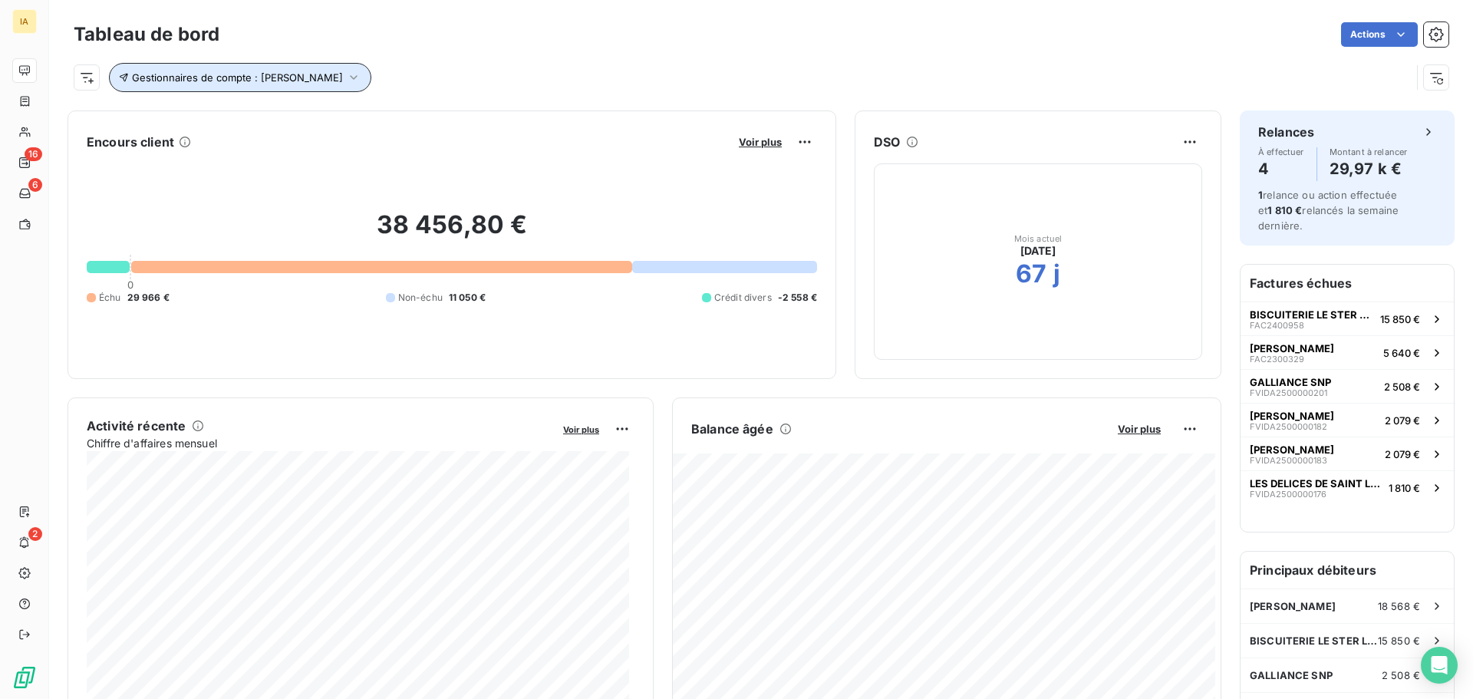
click at [346, 74] on icon "button" at bounding box center [353, 77] width 15 height 15
click at [439, 78] on div "Gestionnaires de compte : [PERSON_NAME]" at bounding box center [742, 77] width 1337 height 29
click at [759, 137] on span "Voir plus" at bounding box center [760, 142] width 43 height 12
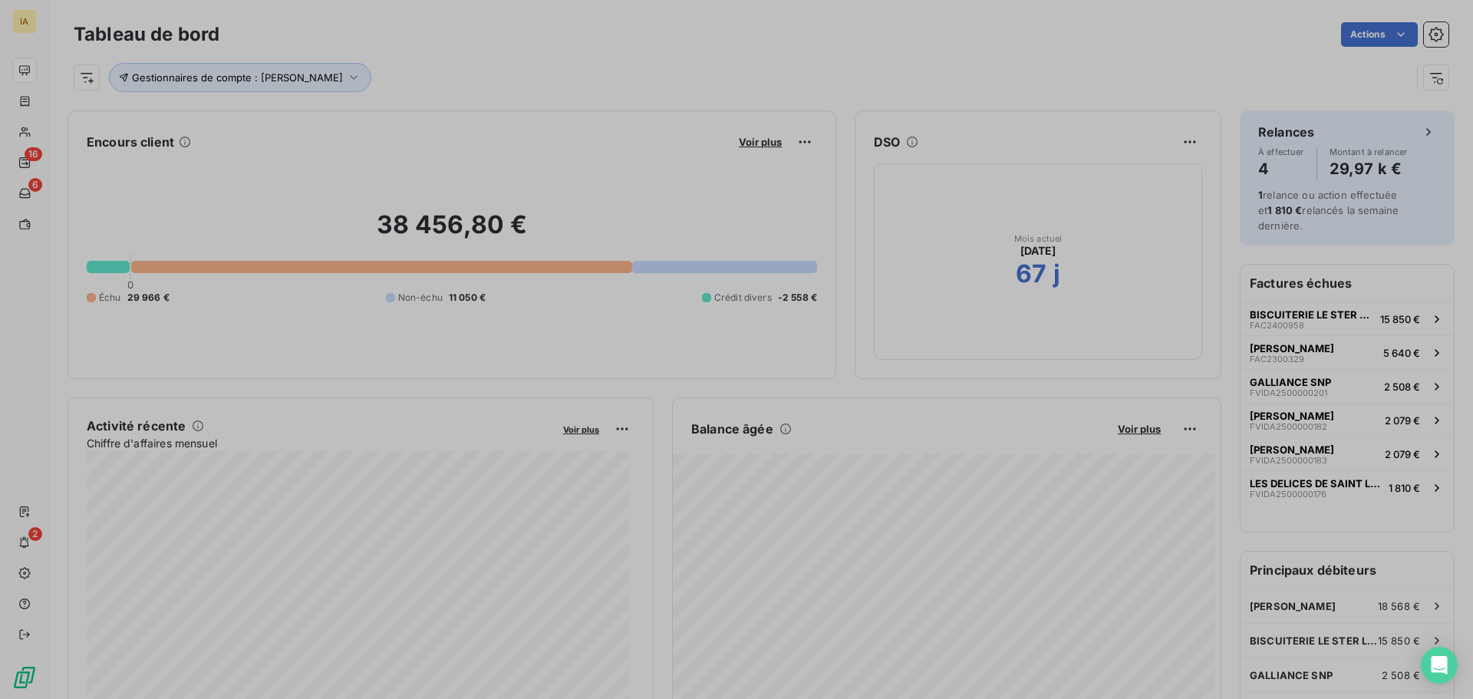
scroll to position [688, 578]
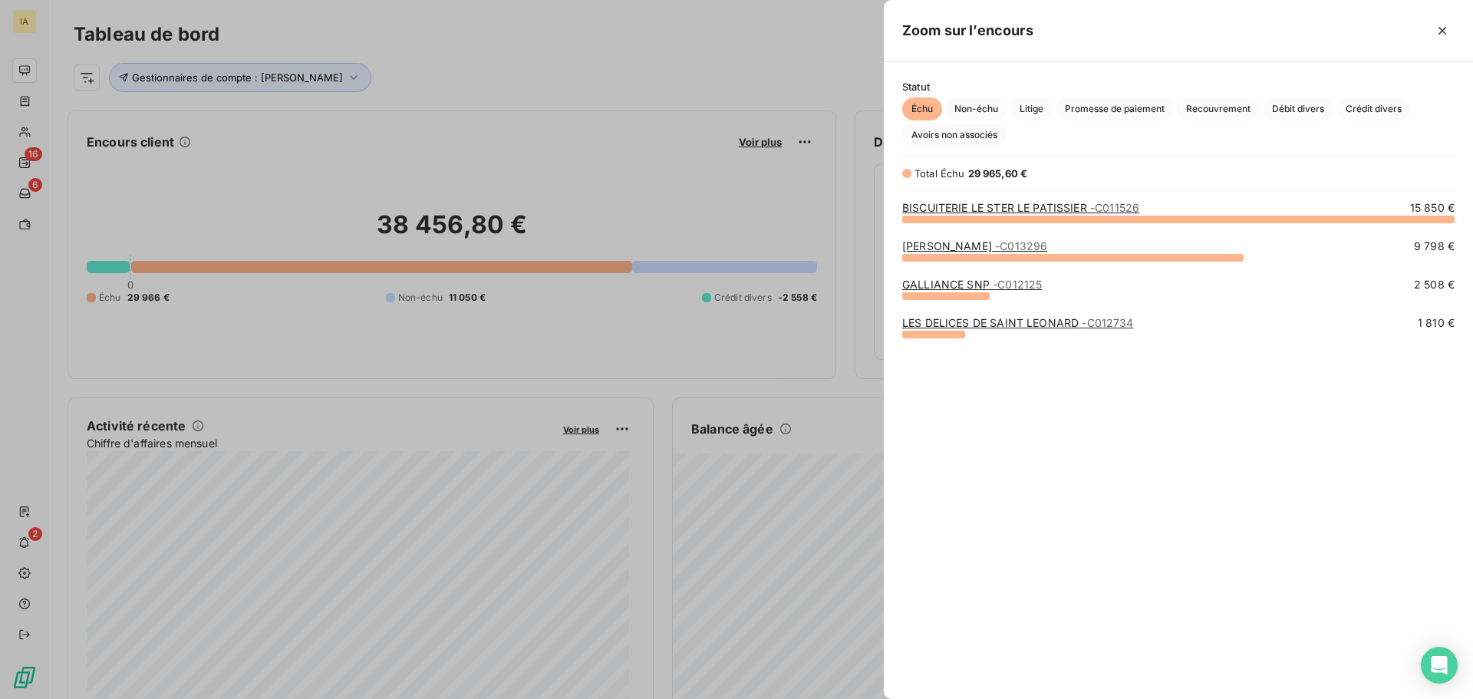
click at [408, 65] on div at bounding box center [736, 349] width 1473 height 699
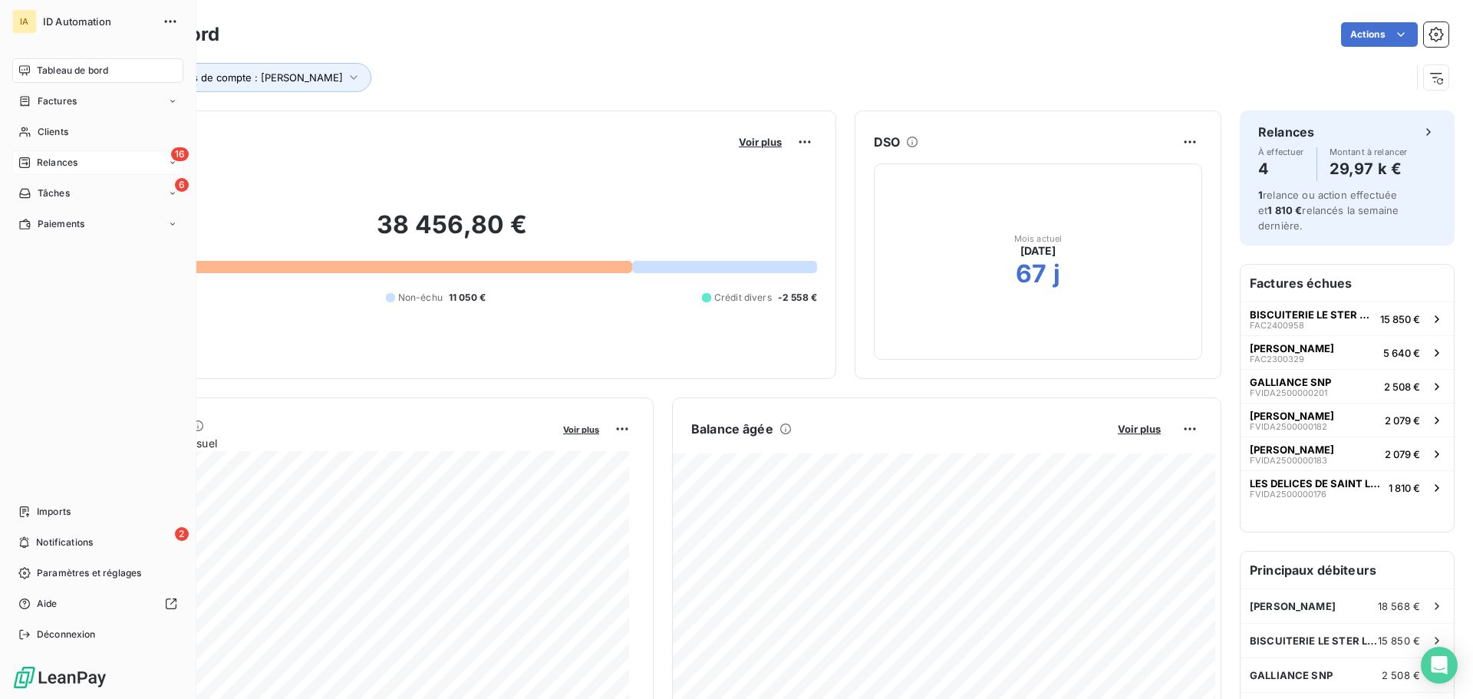
click at [69, 160] on span "Relances" at bounding box center [57, 163] width 41 height 14
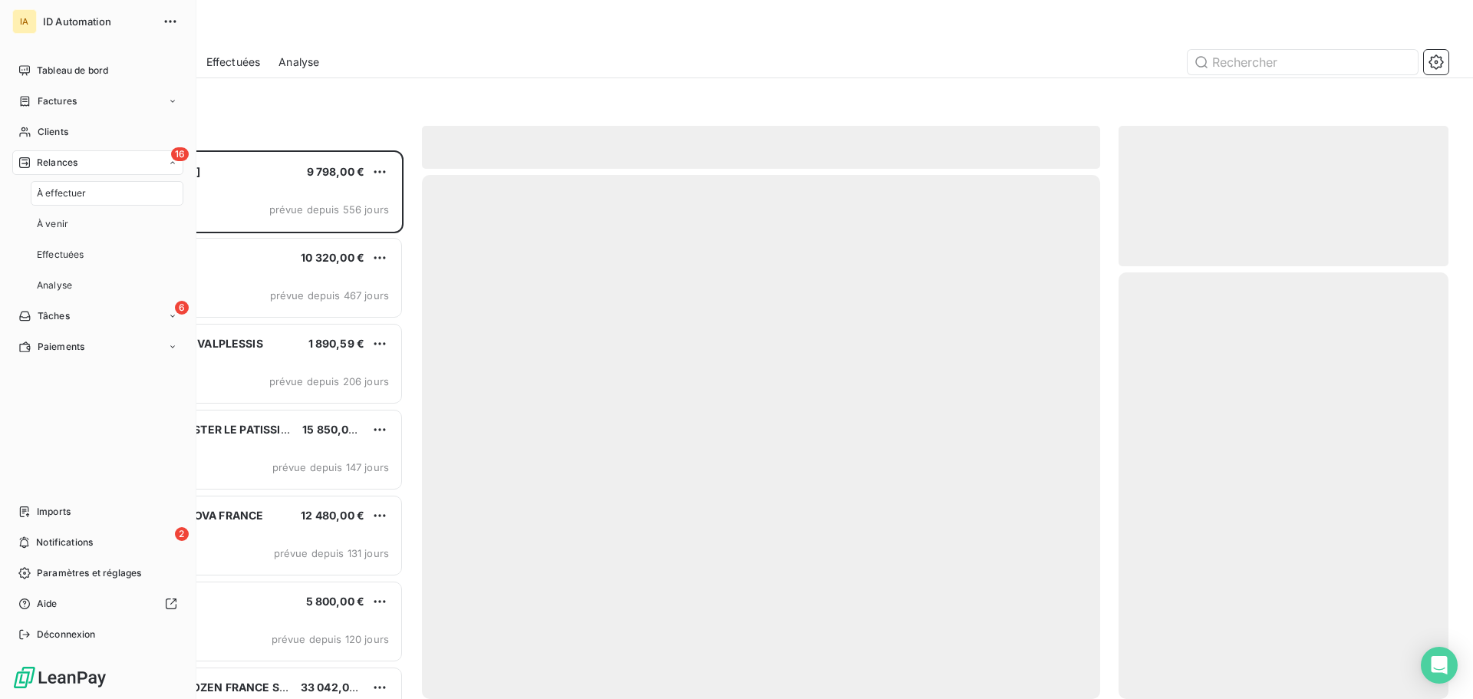
scroll to position [537, 318]
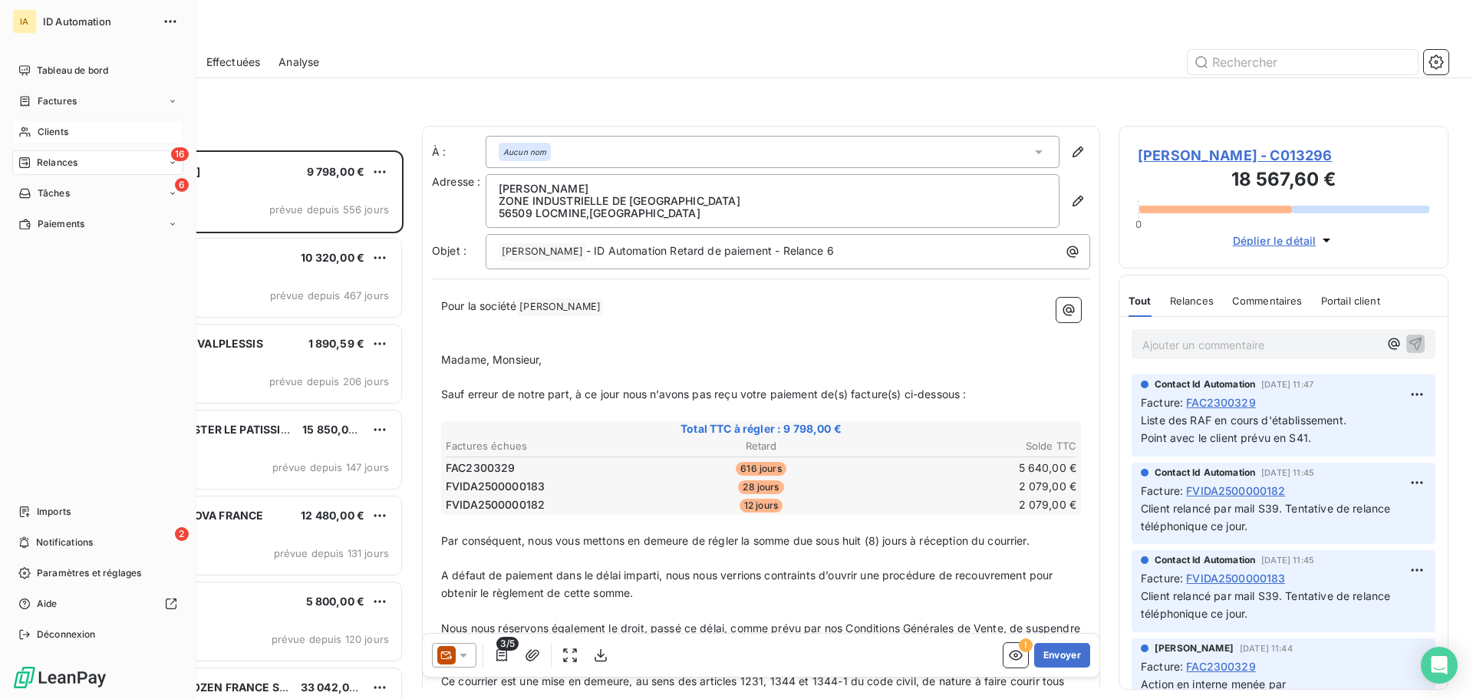
drag, startPoint x: 71, startPoint y: 133, endPoint x: 87, endPoint y: 134, distance: 16.1
click at [72, 133] on div "Clients" at bounding box center [97, 132] width 171 height 25
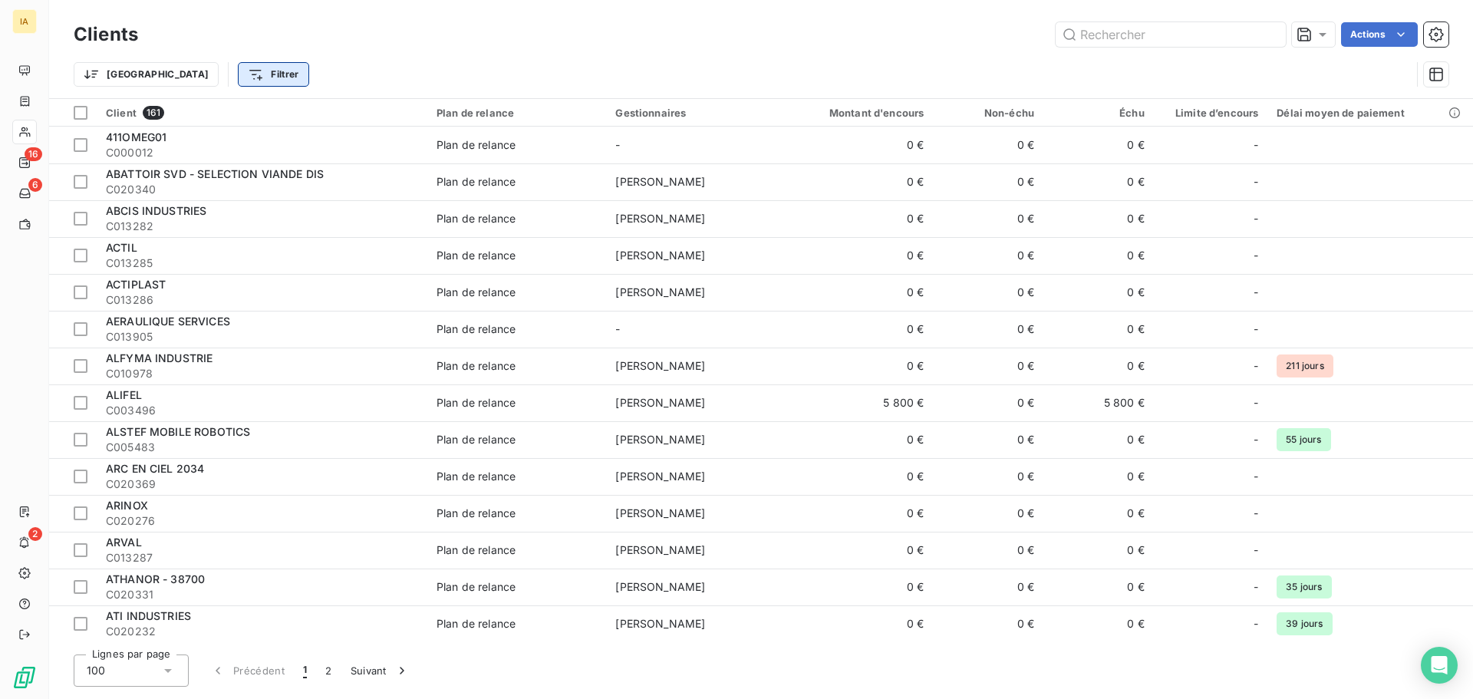
click at [209, 73] on html "IA 16 6 2 Clients Actions Trier Filtrer Client 161 Plan de relance Gestionnaire…" at bounding box center [736, 349] width 1473 height 699
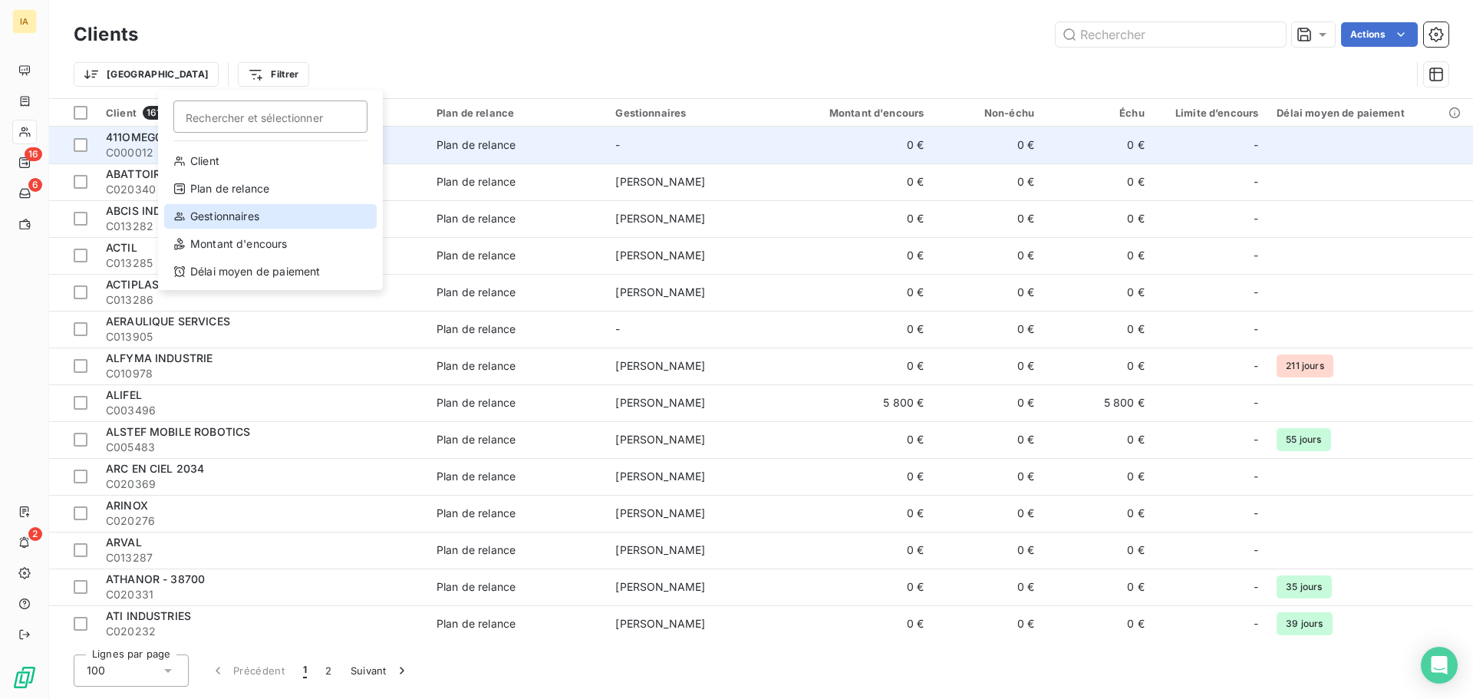
drag, startPoint x: 274, startPoint y: 209, endPoint x: 315, endPoint y: 143, distance: 77.5
click at [274, 210] on div "Gestionnaires" at bounding box center [270, 216] width 213 height 25
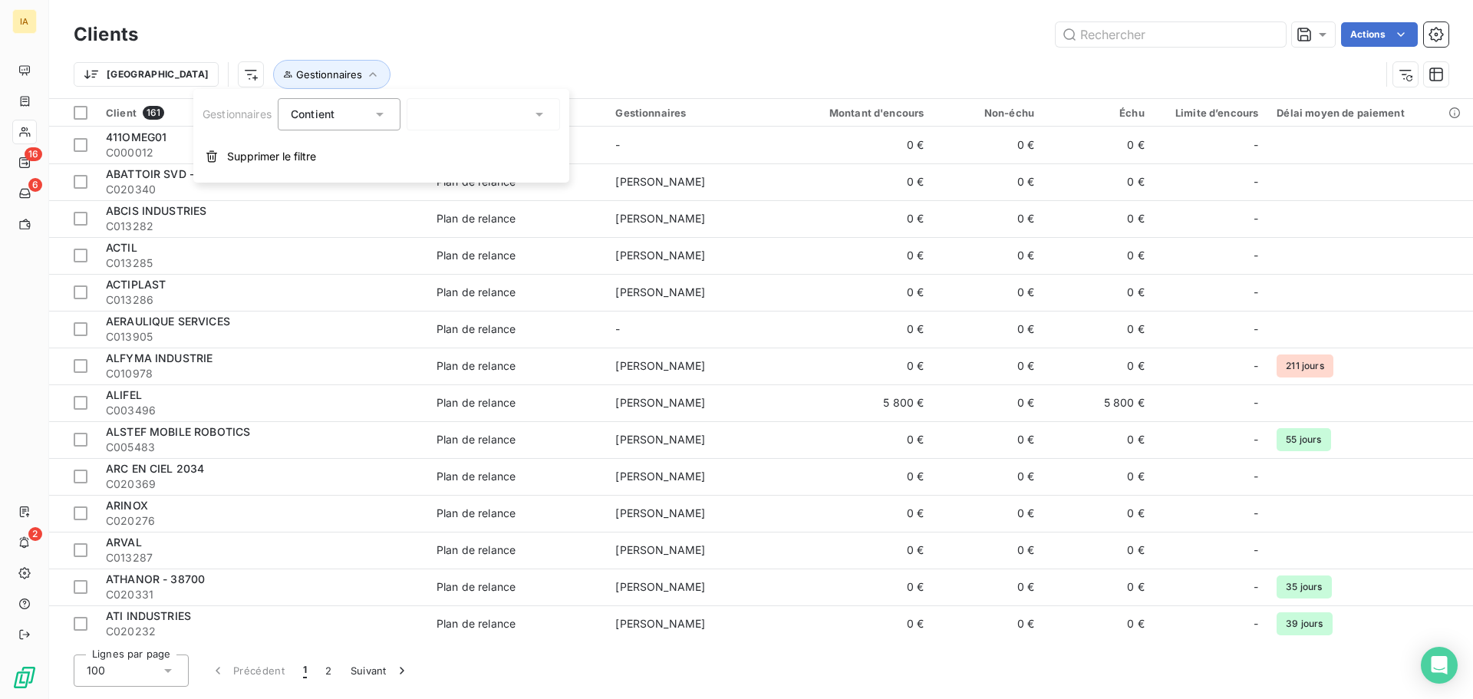
click at [540, 117] on icon at bounding box center [539, 114] width 15 height 15
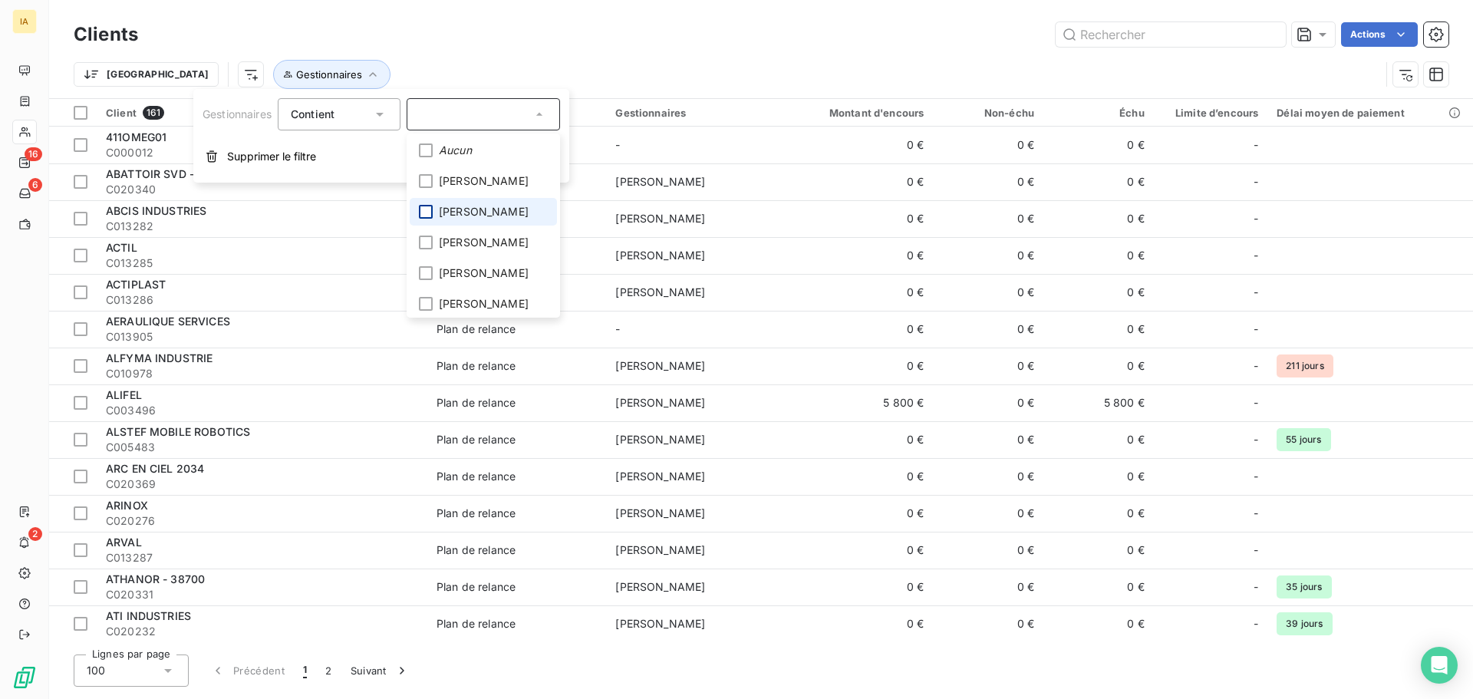
click at [426, 213] on div at bounding box center [426, 212] width 14 height 14
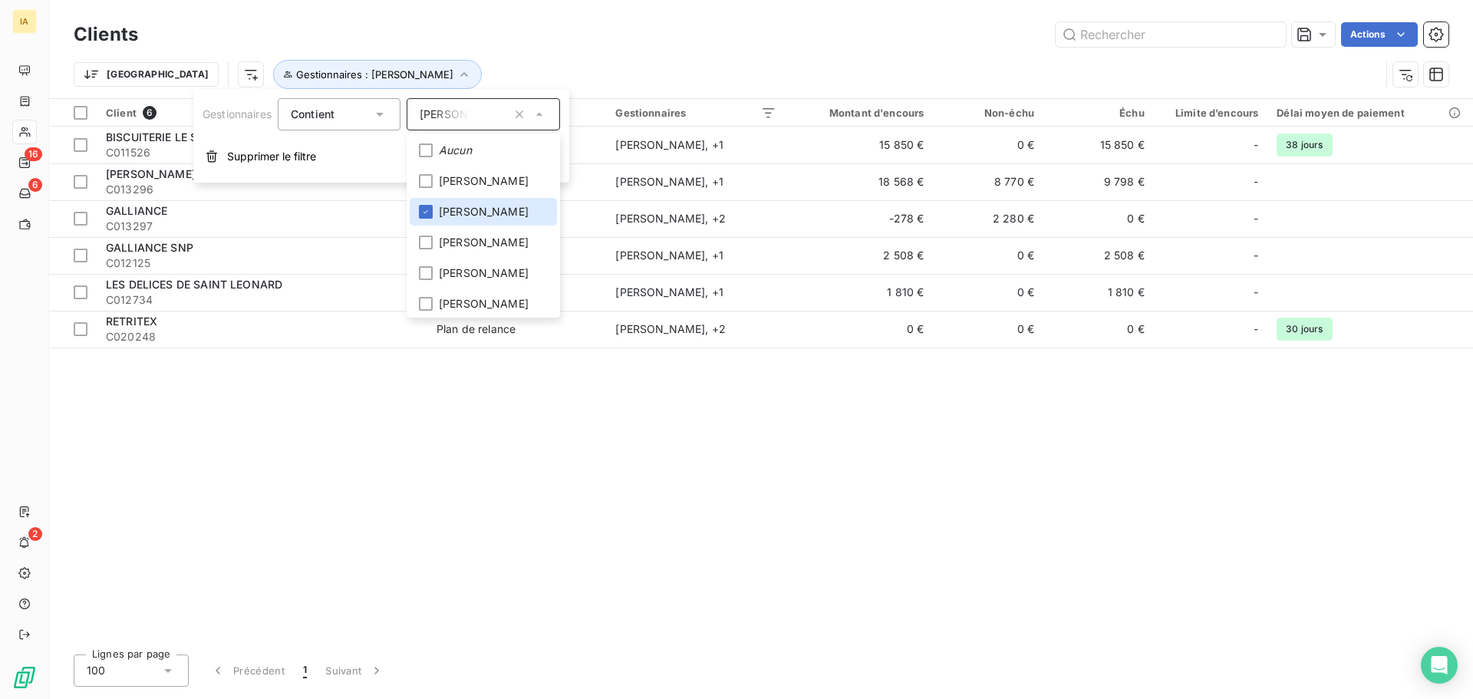
click at [520, 69] on div "Trier Gestionnaires : [PERSON_NAME]" at bounding box center [727, 74] width 1307 height 29
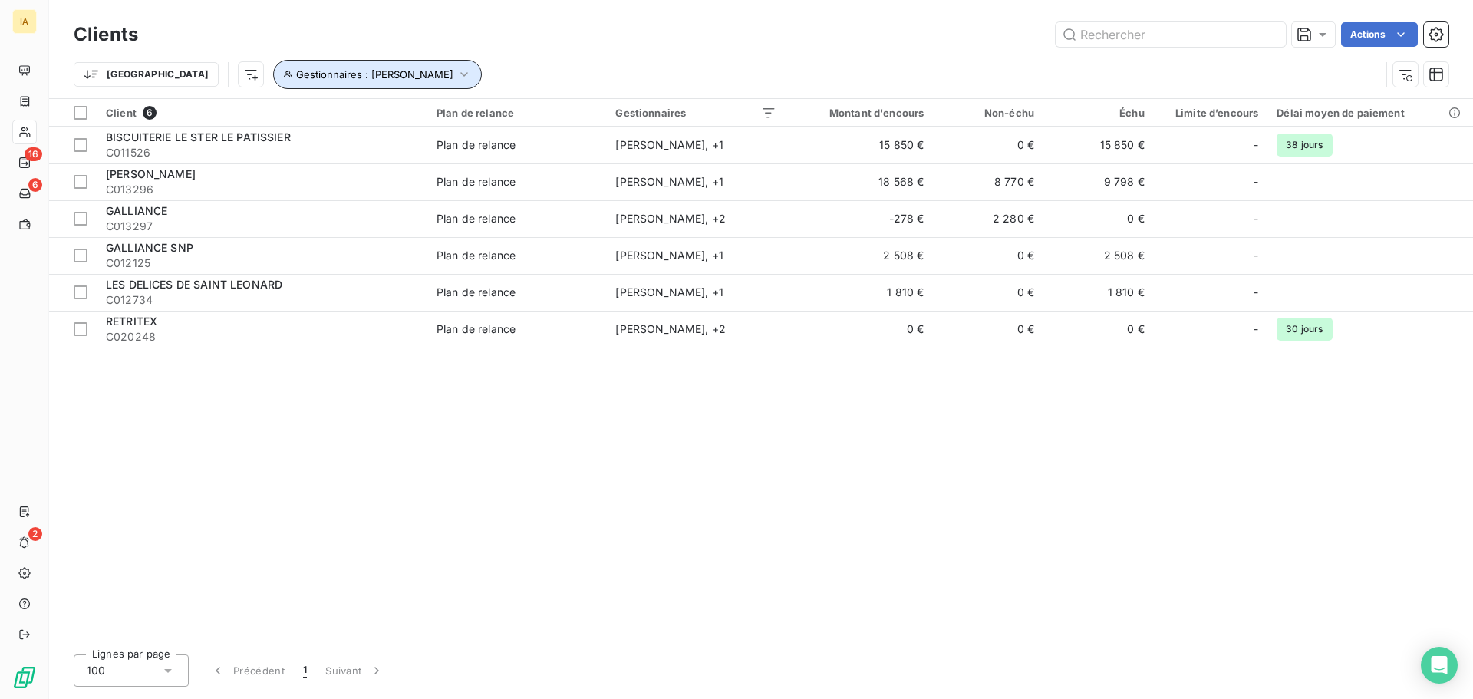
click at [457, 72] on icon "button" at bounding box center [464, 74] width 15 height 15
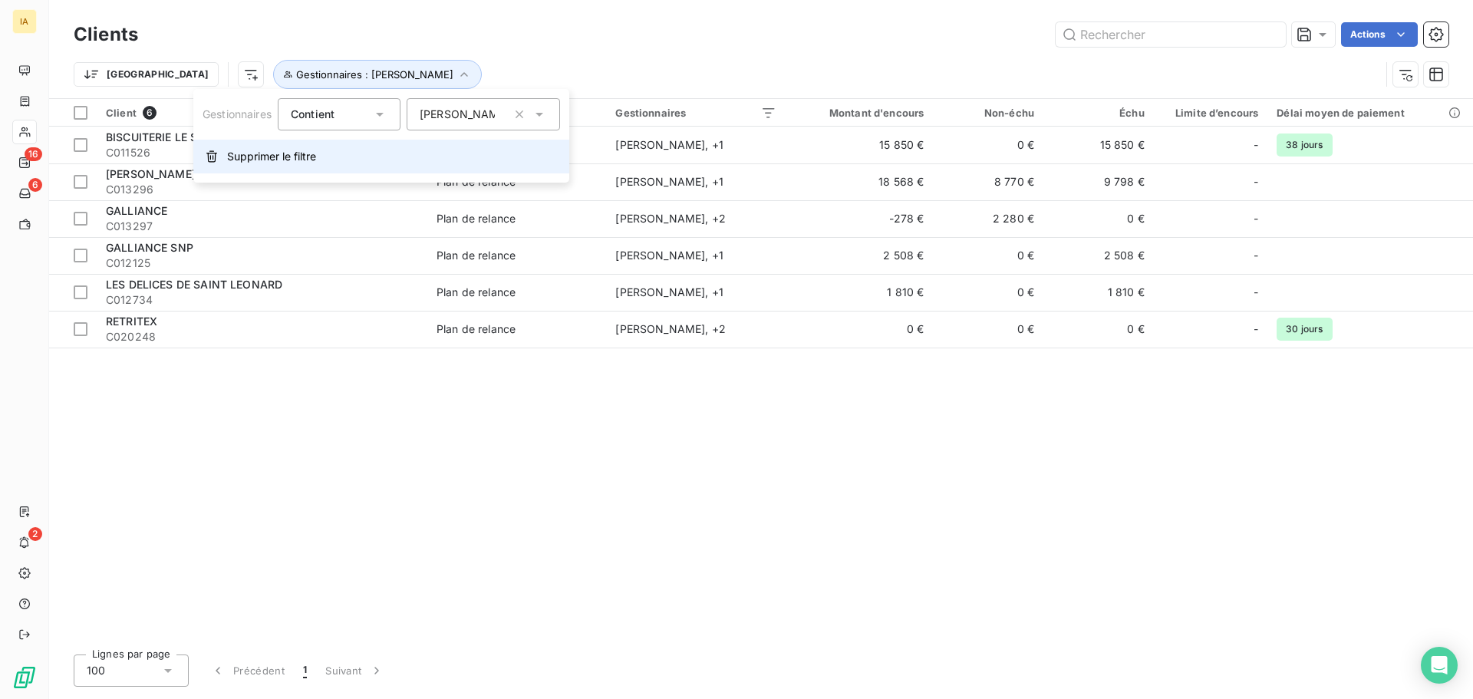
click at [229, 161] on span "Supprimer le filtre" at bounding box center [271, 156] width 89 height 15
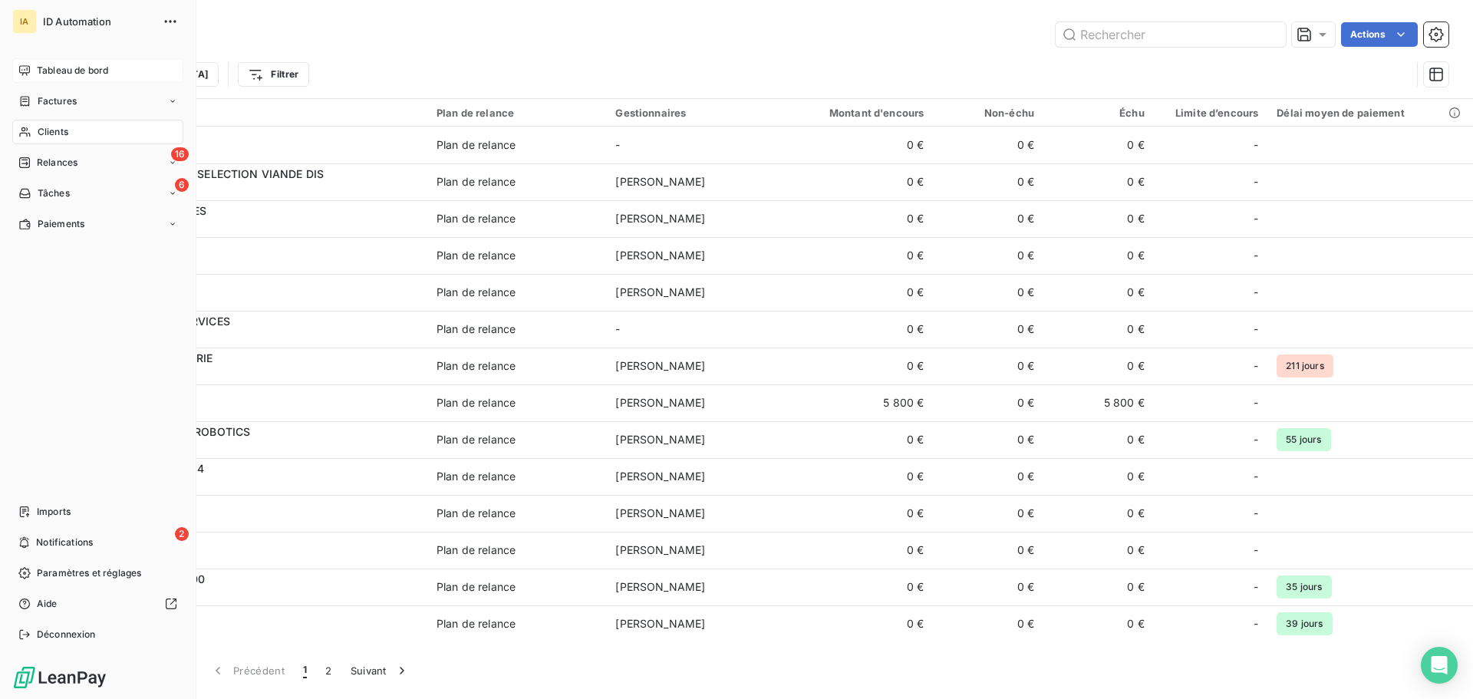
drag, startPoint x: 66, startPoint y: 77, endPoint x: 75, endPoint y: 78, distance: 9.2
click at [66, 77] on span "Tableau de bord" at bounding box center [72, 71] width 71 height 14
